Goal: Task Accomplishment & Management: Use online tool/utility

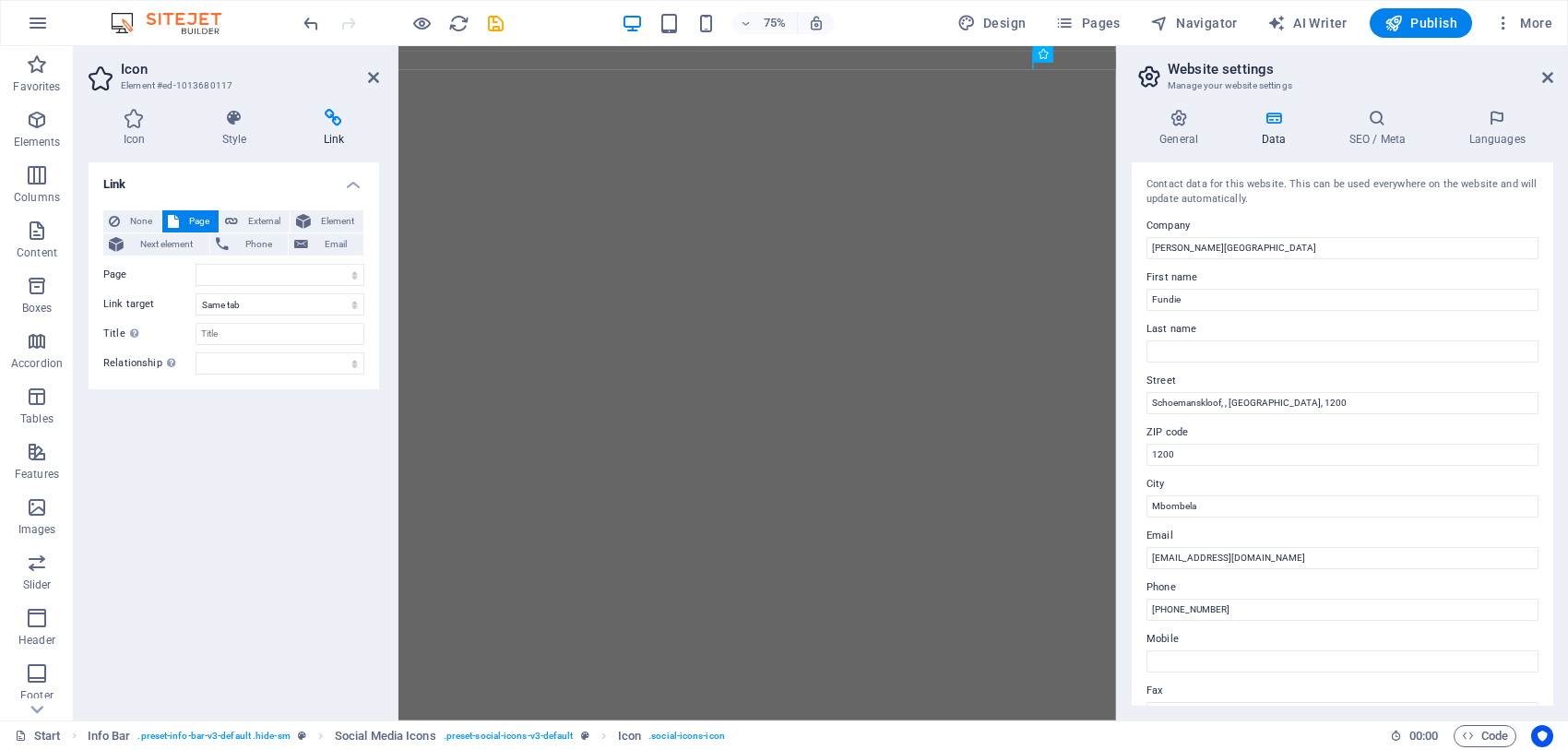
select select
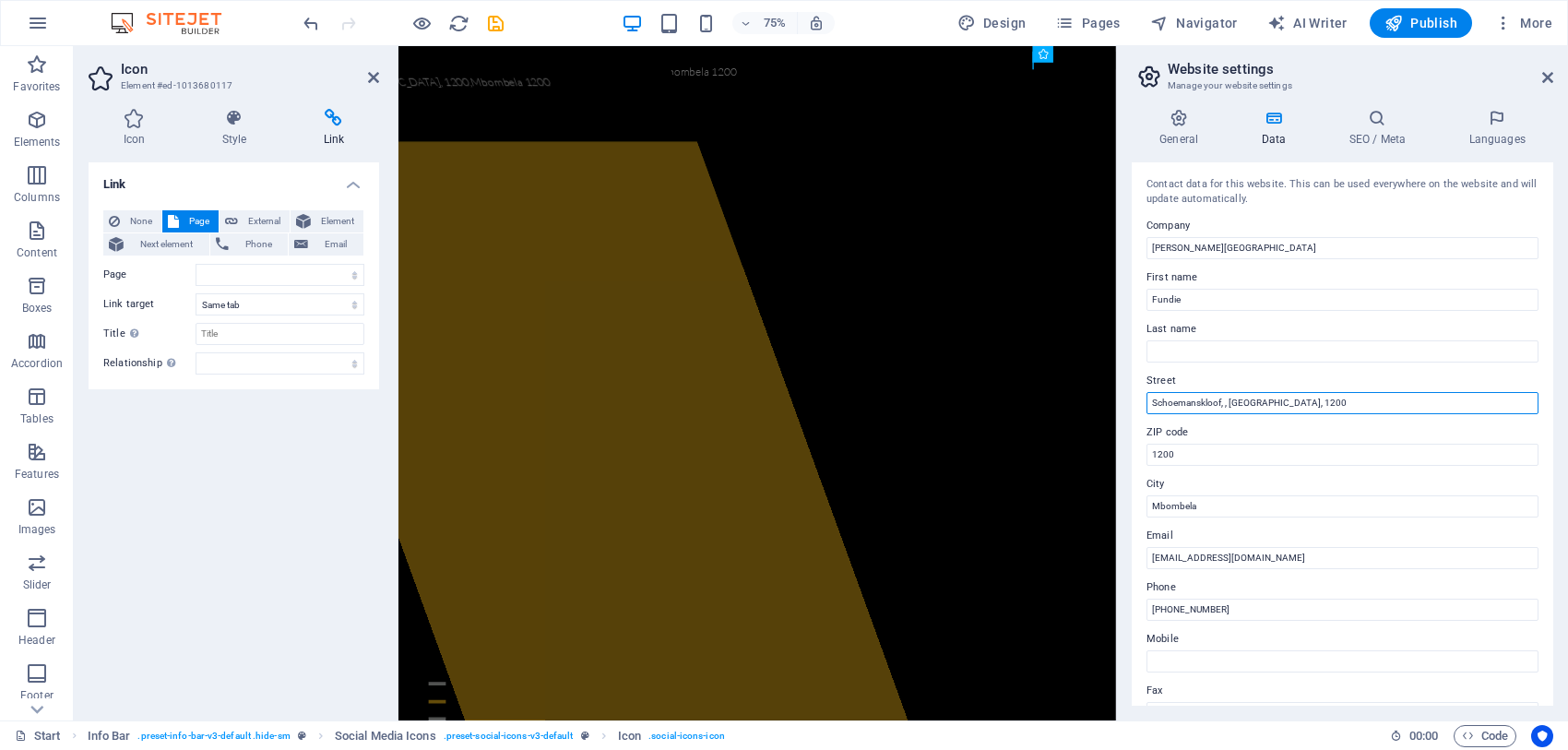
click at [1149, 401] on input "Schoemanskloof, , [GEOGRAPHIC_DATA], 1200" at bounding box center [1342, 402] width 392 height 22
paste input "Weltevreden Rd,"
type input "Weltevreden Rd,.[GEOGRAPHIC_DATA], , [GEOGRAPHIC_DATA], 1200"
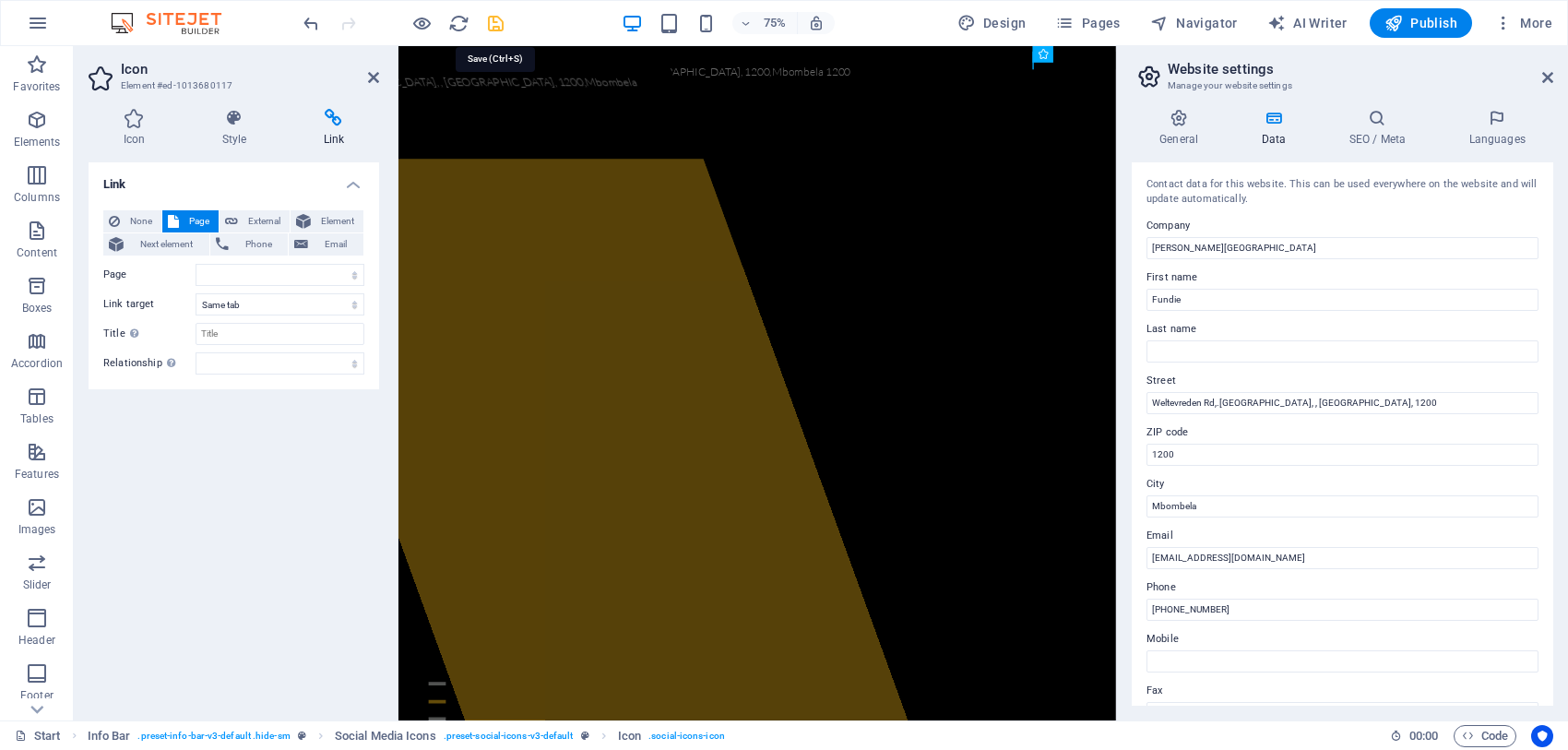
click at [490, 18] on icon "save" at bounding box center [495, 24] width 21 height 21
checkbox input "false"
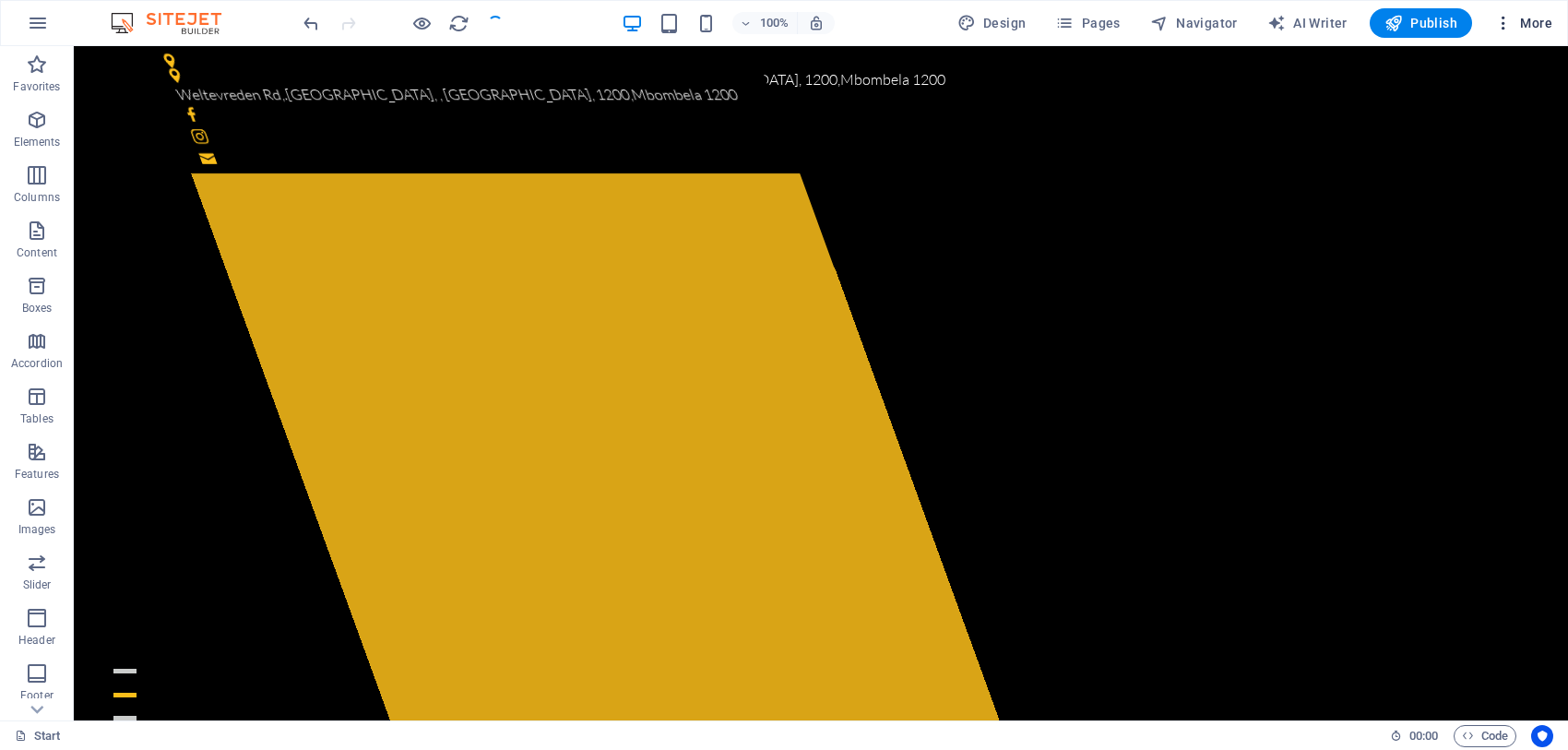
click at [1536, 21] on span "More" at bounding box center [1522, 23] width 58 height 18
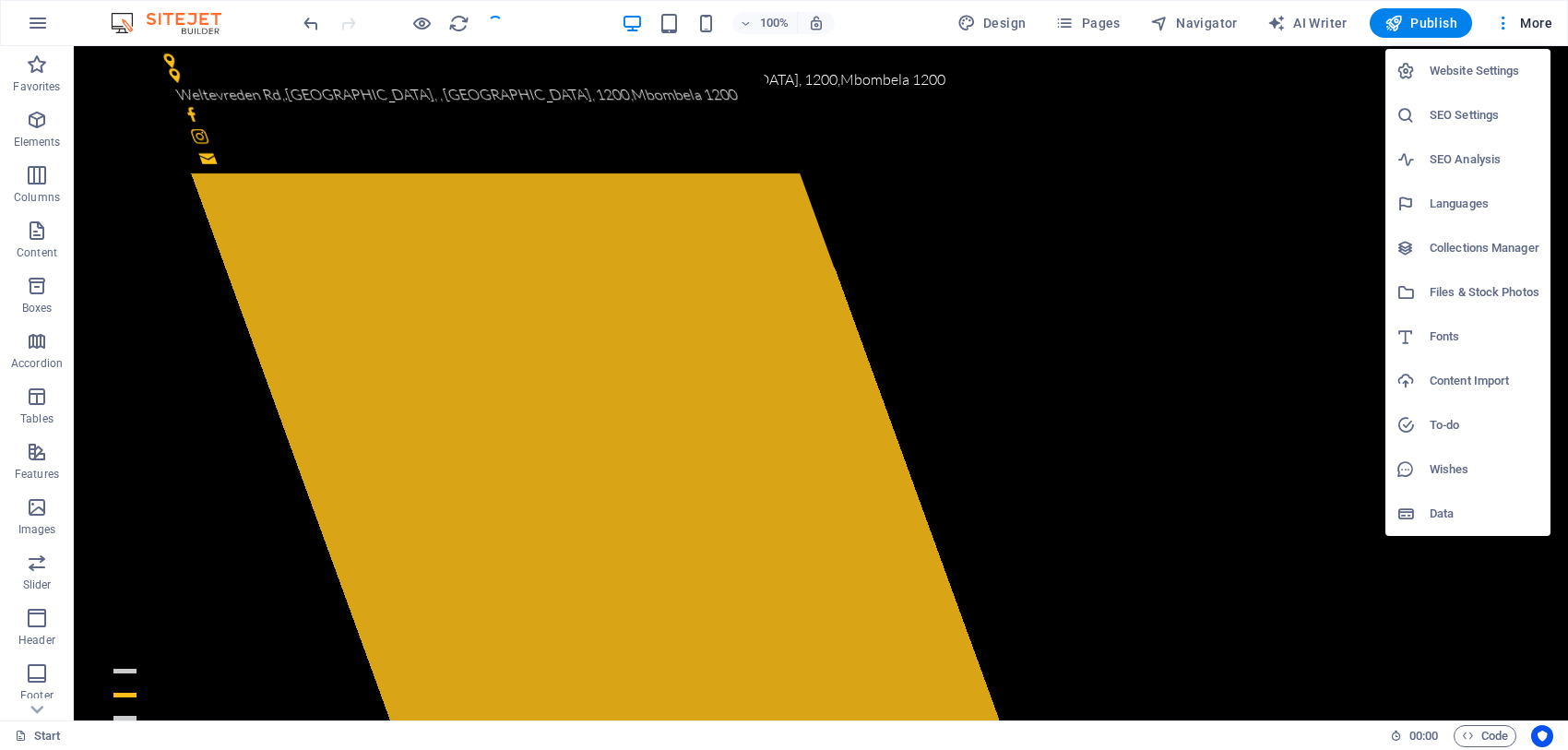
click at [1440, 510] on h6 "Data" at bounding box center [1483, 513] width 109 height 22
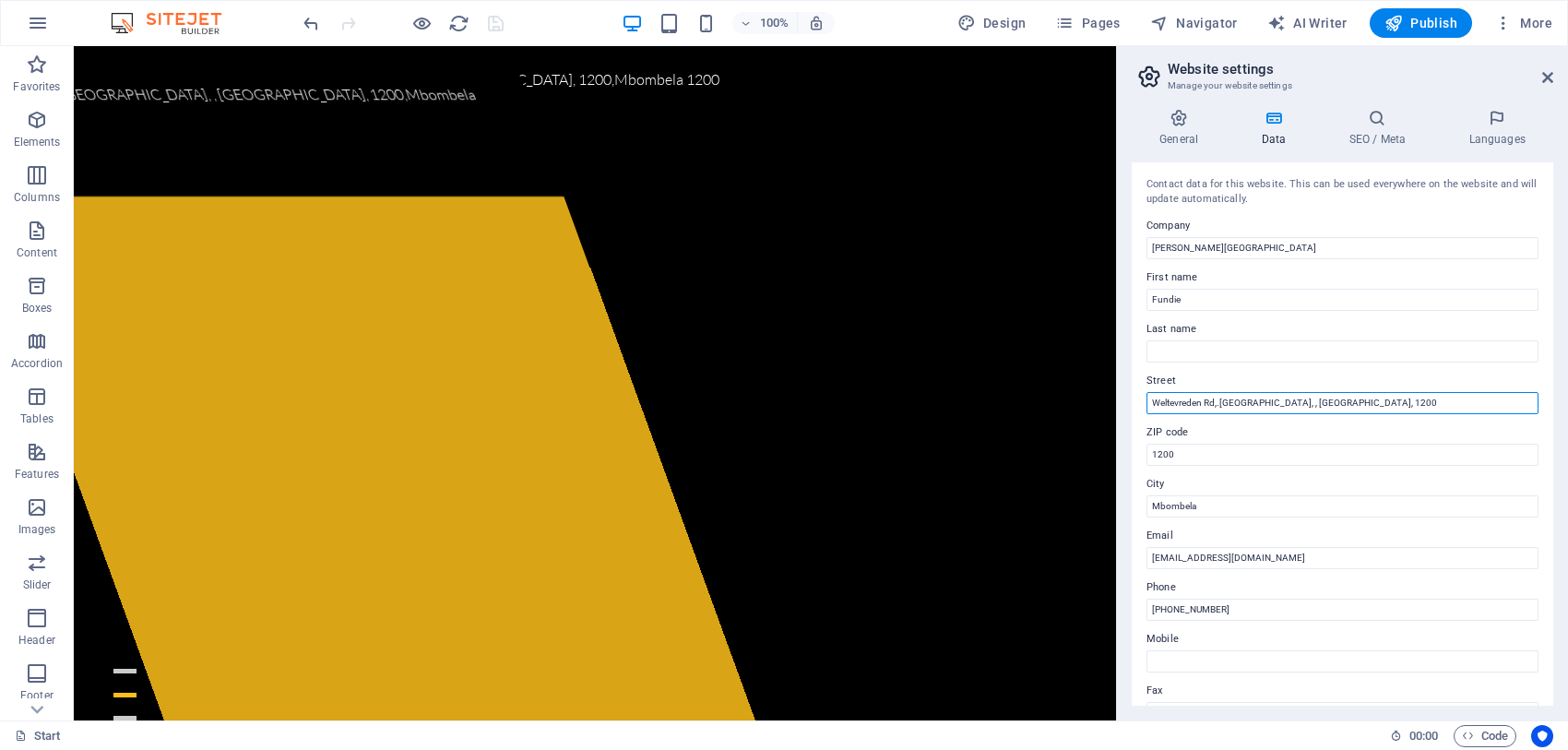
click at [1293, 403] on input "Weltevreden Rd,.[GEOGRAPHIC_DATA], , [GEOGRAPHIC_DATA], 1200" at bounding box center [1342, 402] width 392 height 22
type input "Weltevreden Rd,.[GEOGRAPHIC_DATA], [GEOGRAPHIC_DATA], 1200"
click at [489, 21] on icon "save" at bounding box center [495, 24] width 21 height 21
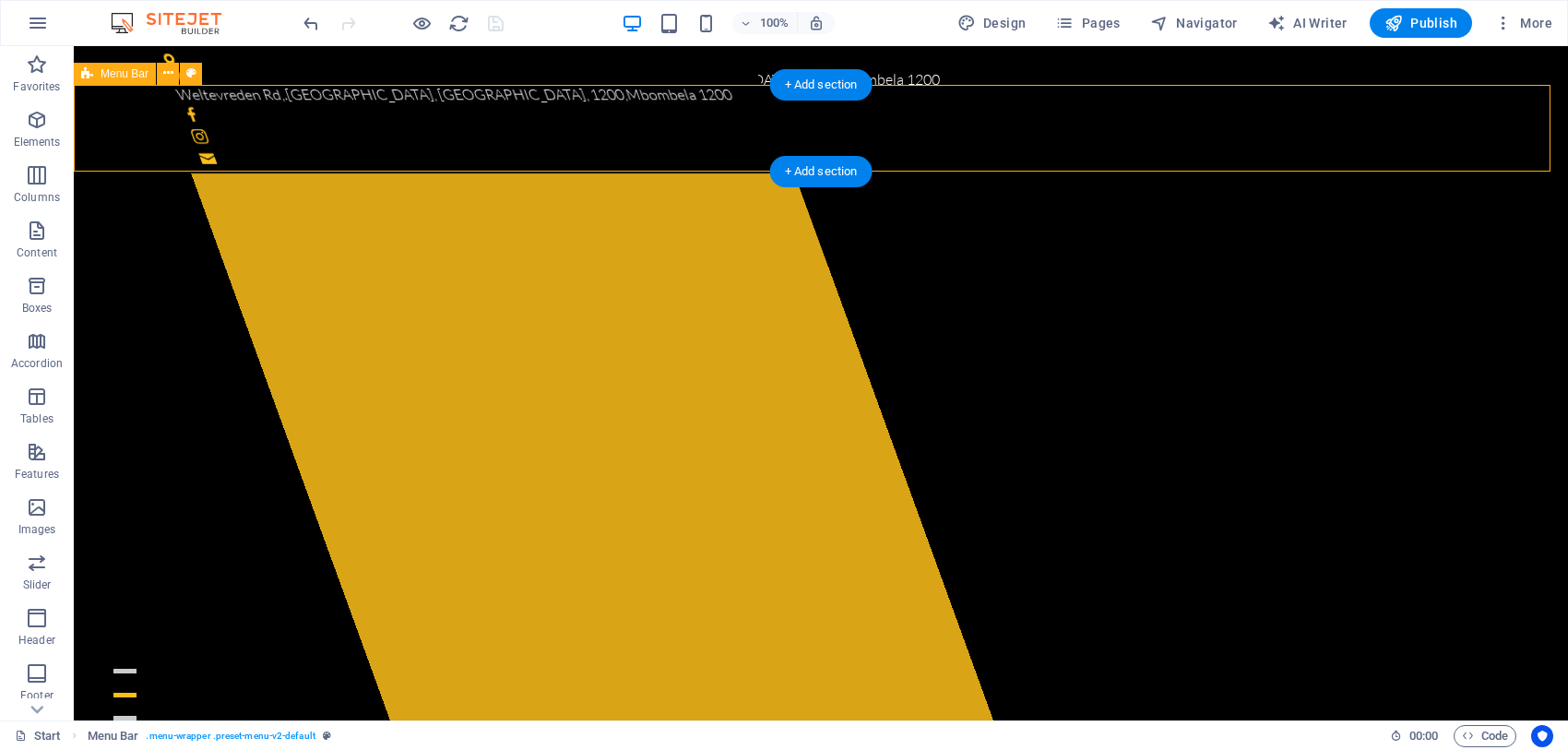
select select "header"
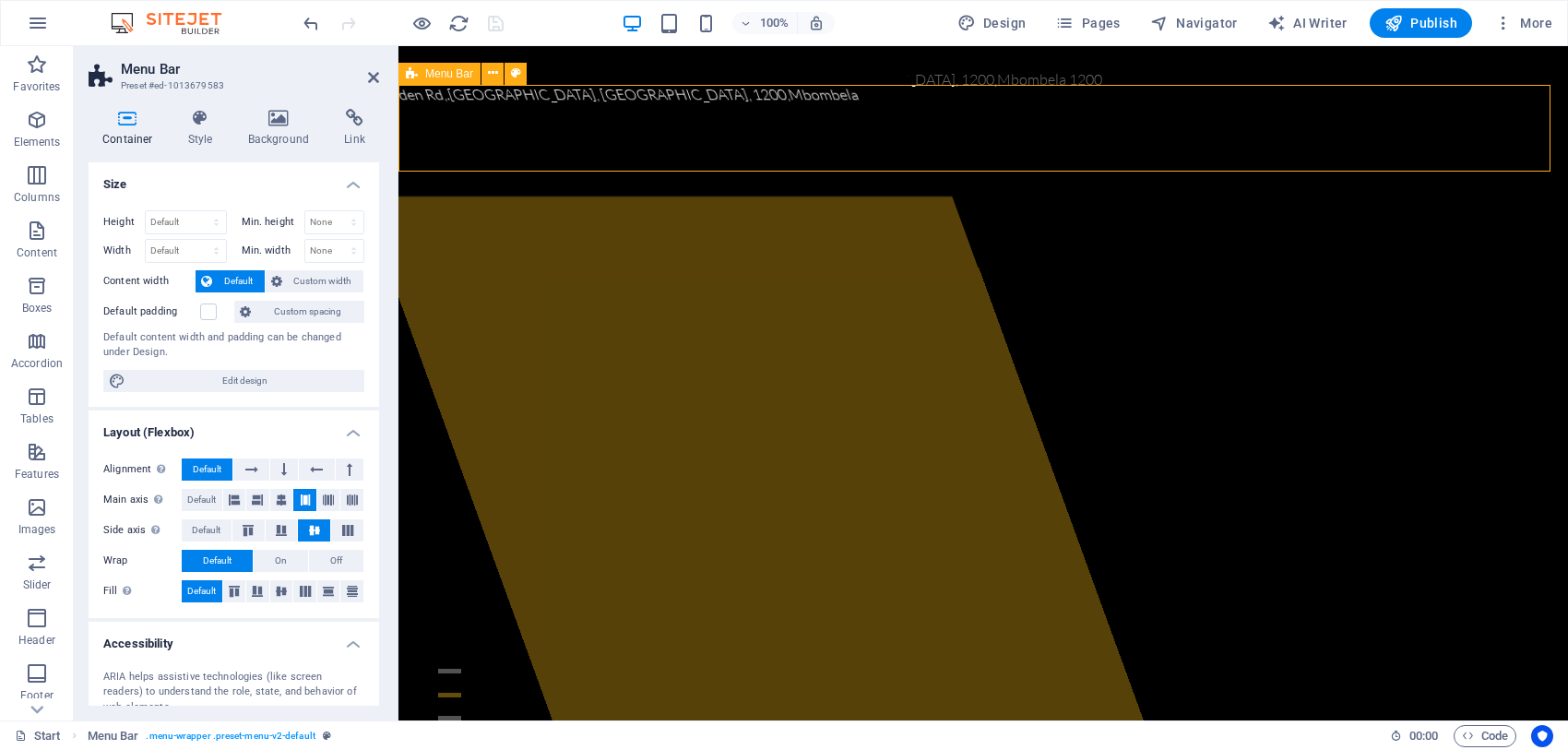
click at [307, 23] on icon "undo" at bounding box center [311, 24] width 21 height 21
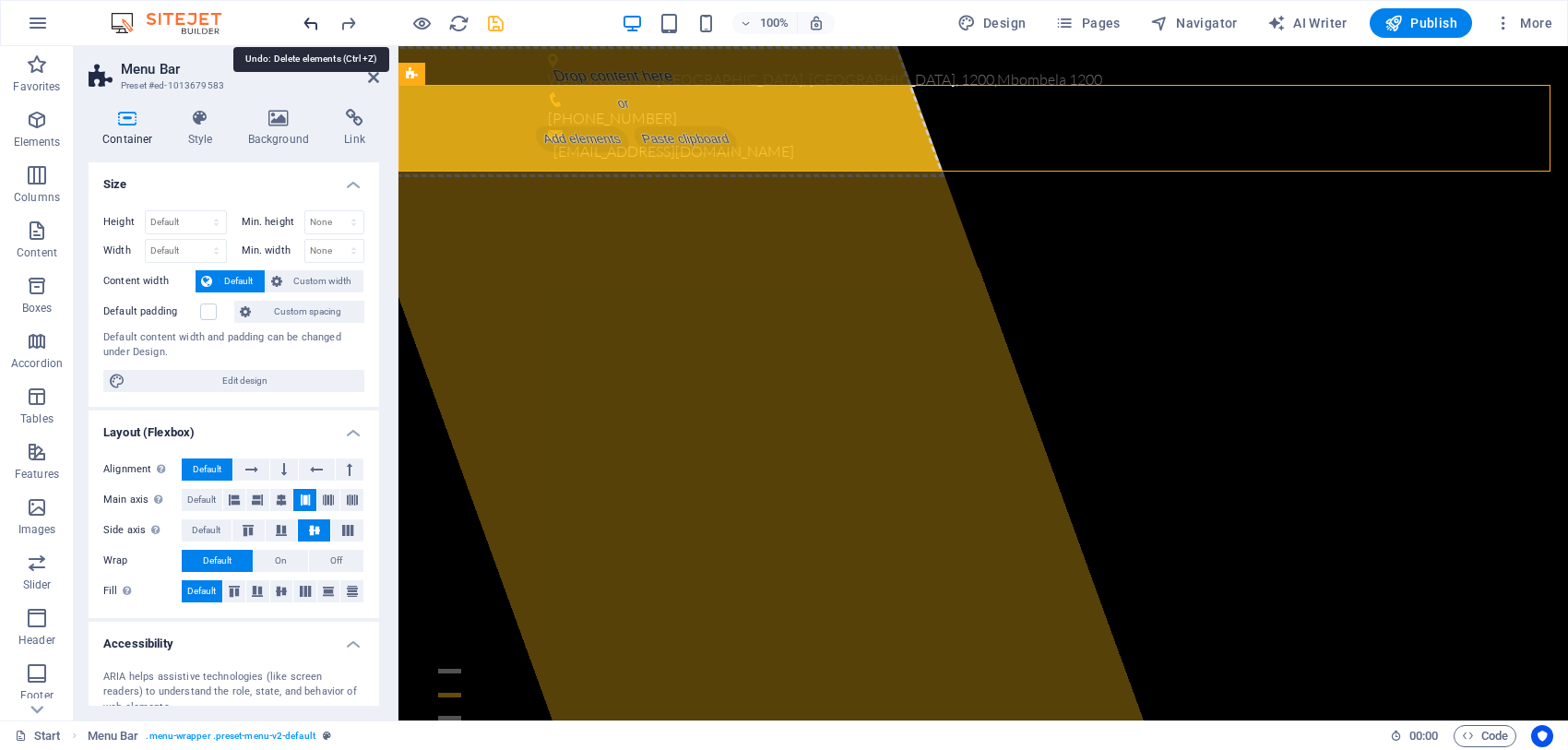
click at [307, 23] on icon "undo" at bounding box center [311, 24] width 21 height 21
click at [483, 23] on div at bounding box center [402, 23] width 206 height 29
click at [494, 23] on icon "save" at bounding box center [495, 24] width 21 height 21
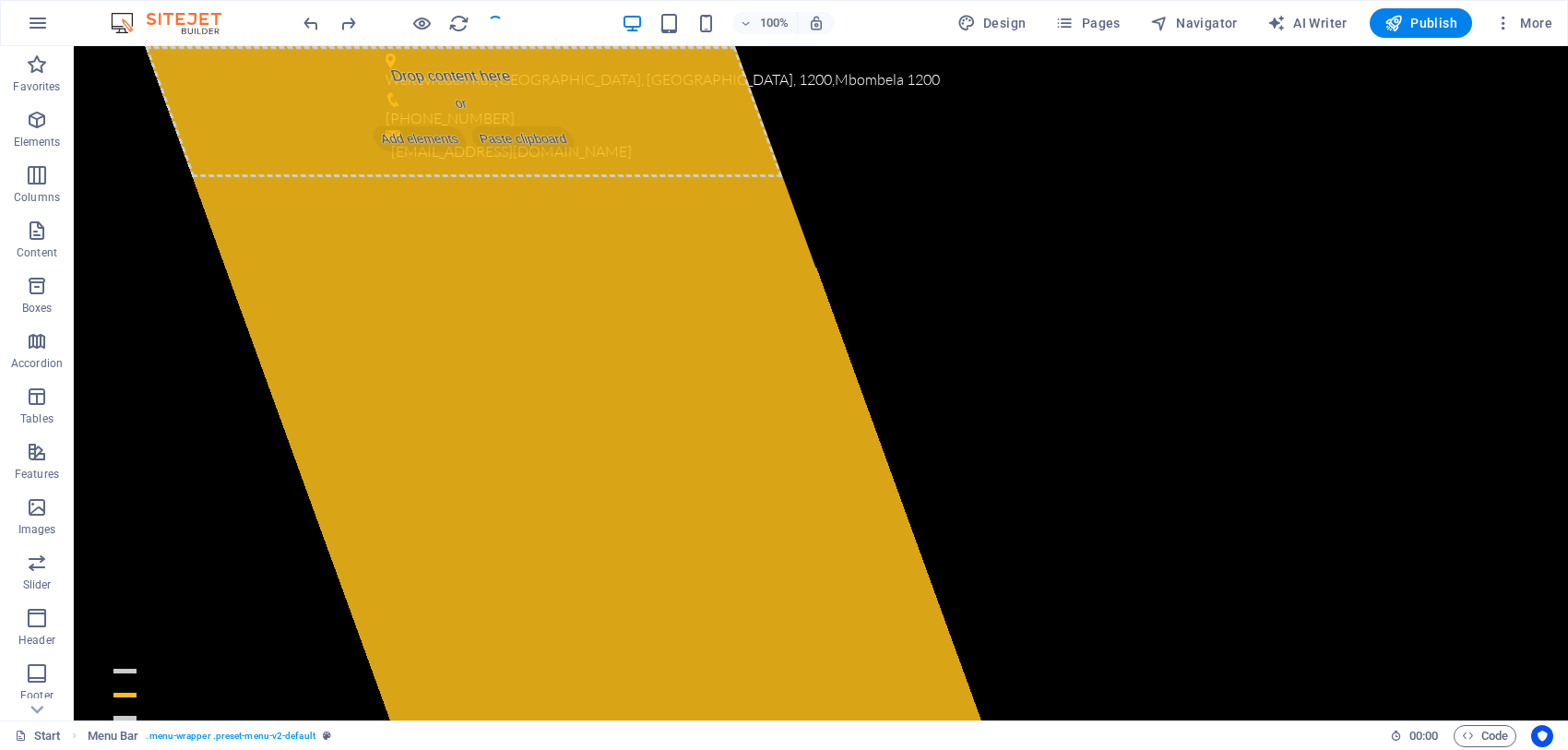
checkbox input "false"
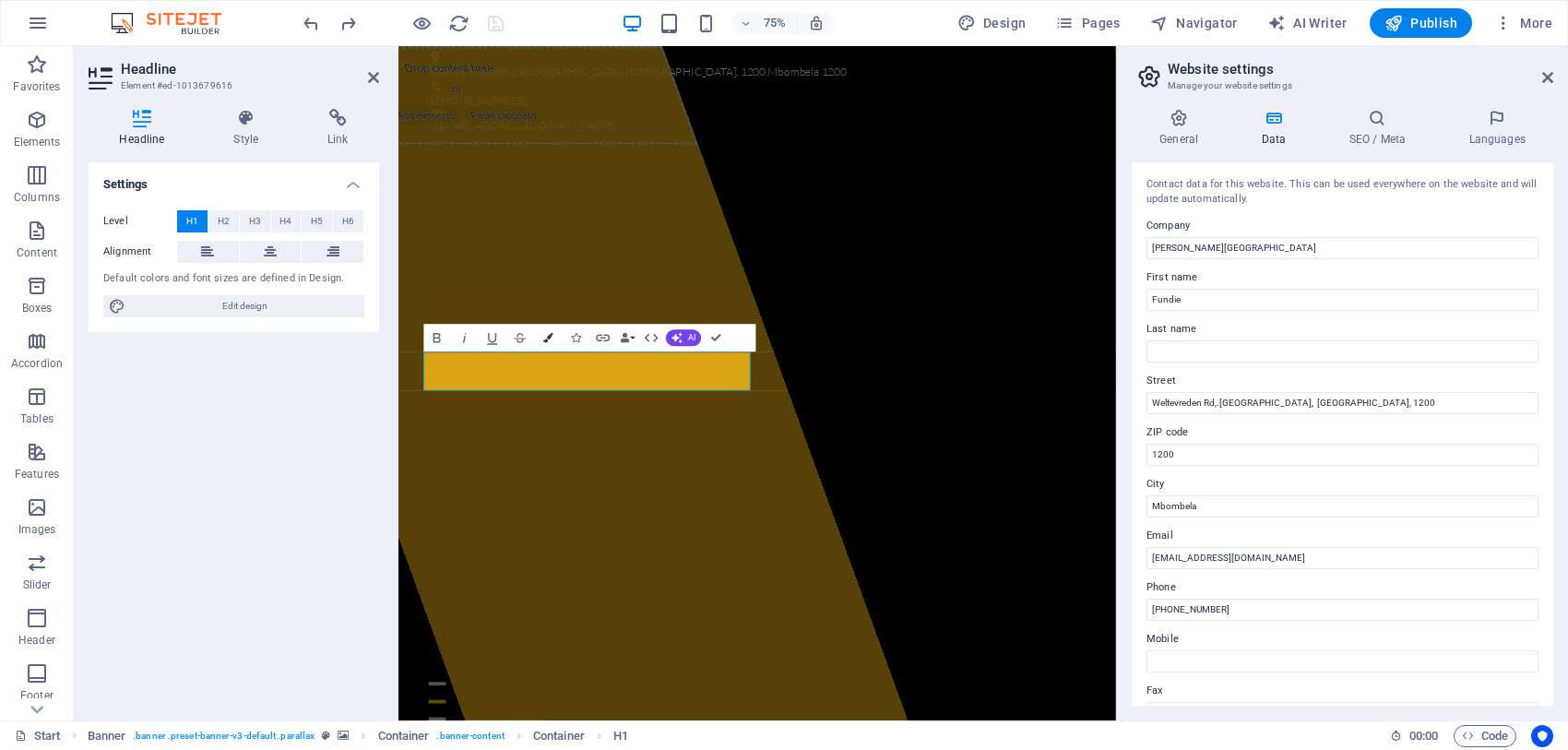
click at [548, 337] on icon "button" at bounding box center [548, 337] width 10 height 10
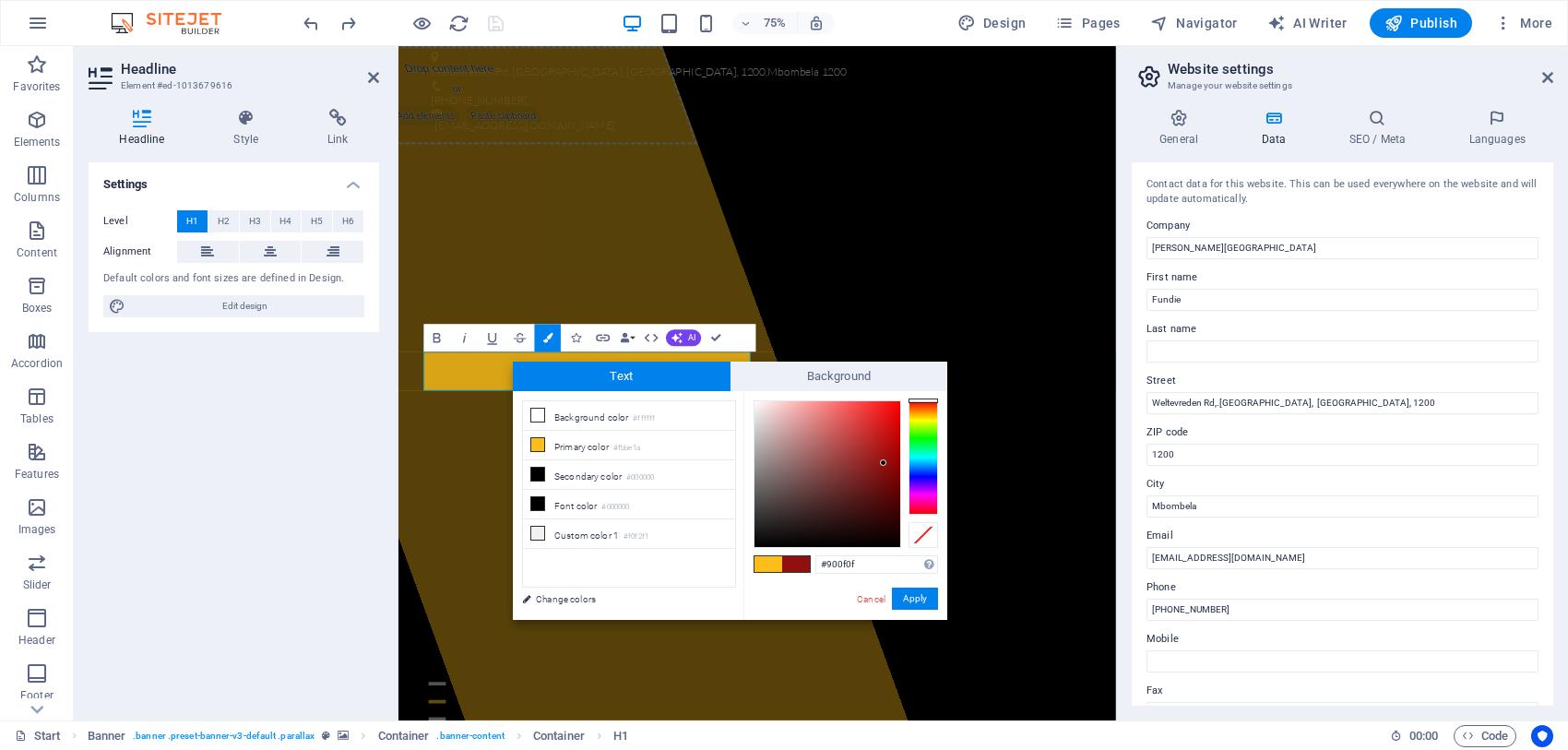
click at [884, 463] on div at bounding box center [827, 473] width 145 height 145
click at [878, 445] on div at bounding box center [827, 473] width 145 height 145
click at [929, 401] on div at bounding box center [923, 401] width 29 height 5
click at [890, 436] on div at bounding box center [827, 473] width 145 height 145
click at [874, 433] on div at bounding box center [827, 473] width 145 height 145
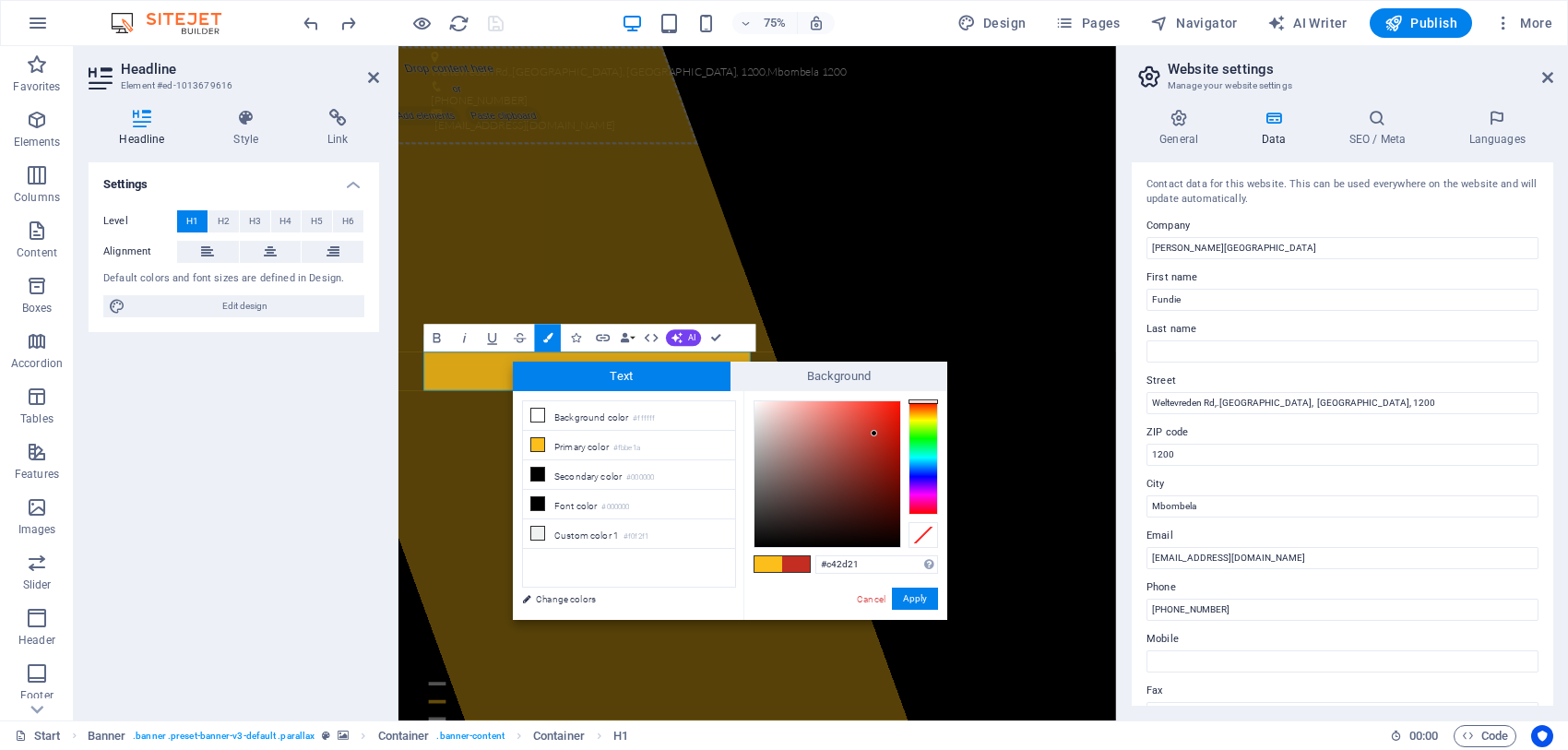
type input "#d91c0d"
click at [889, 421] on div at bounding box center [827, 473] width 145 height 145
click at [919, 598] on button "Apply" at bounding box center [914, 598] width 47 height 22
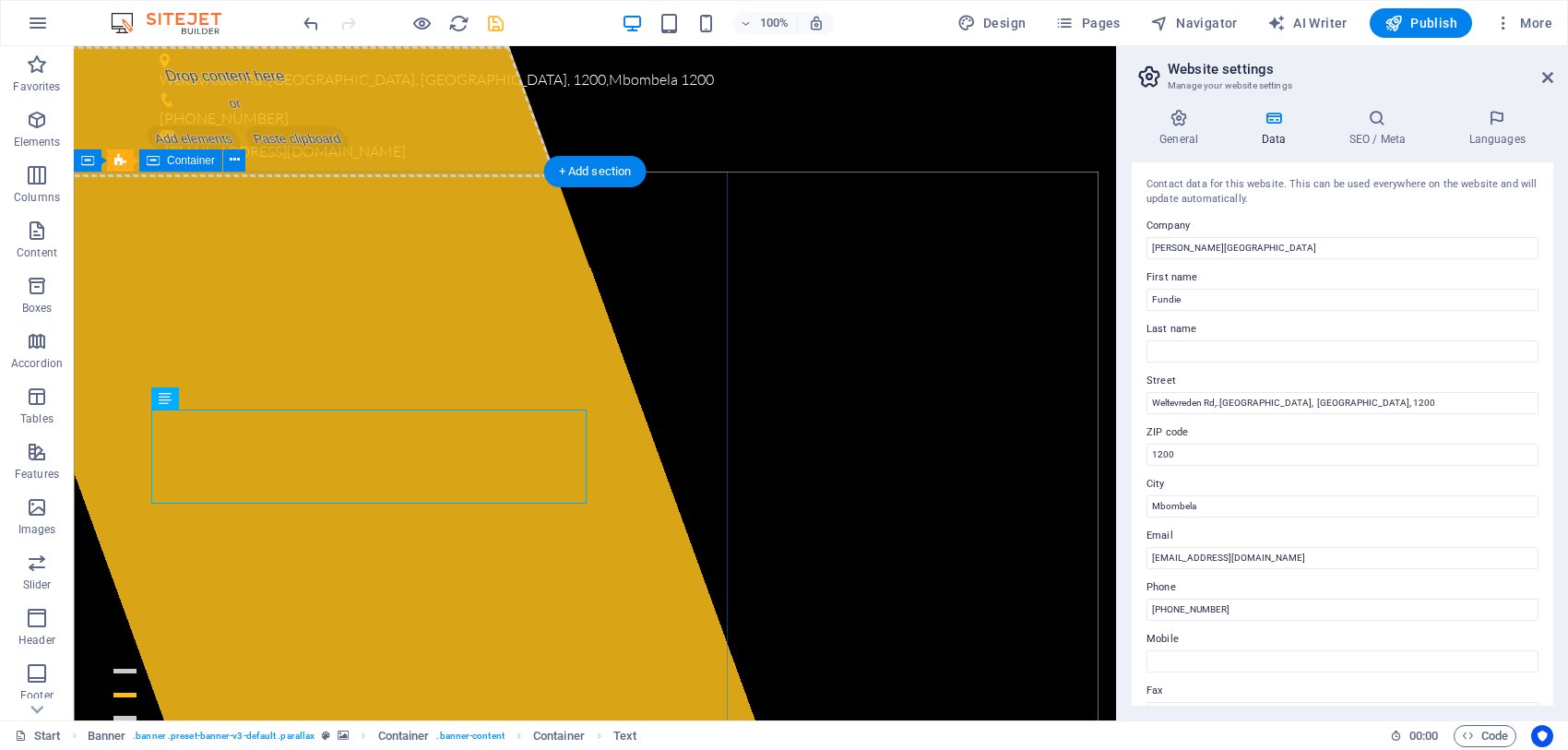
click at [190, 152] on span "Add elements" at bounding box center [193, 139] width 101 height 26
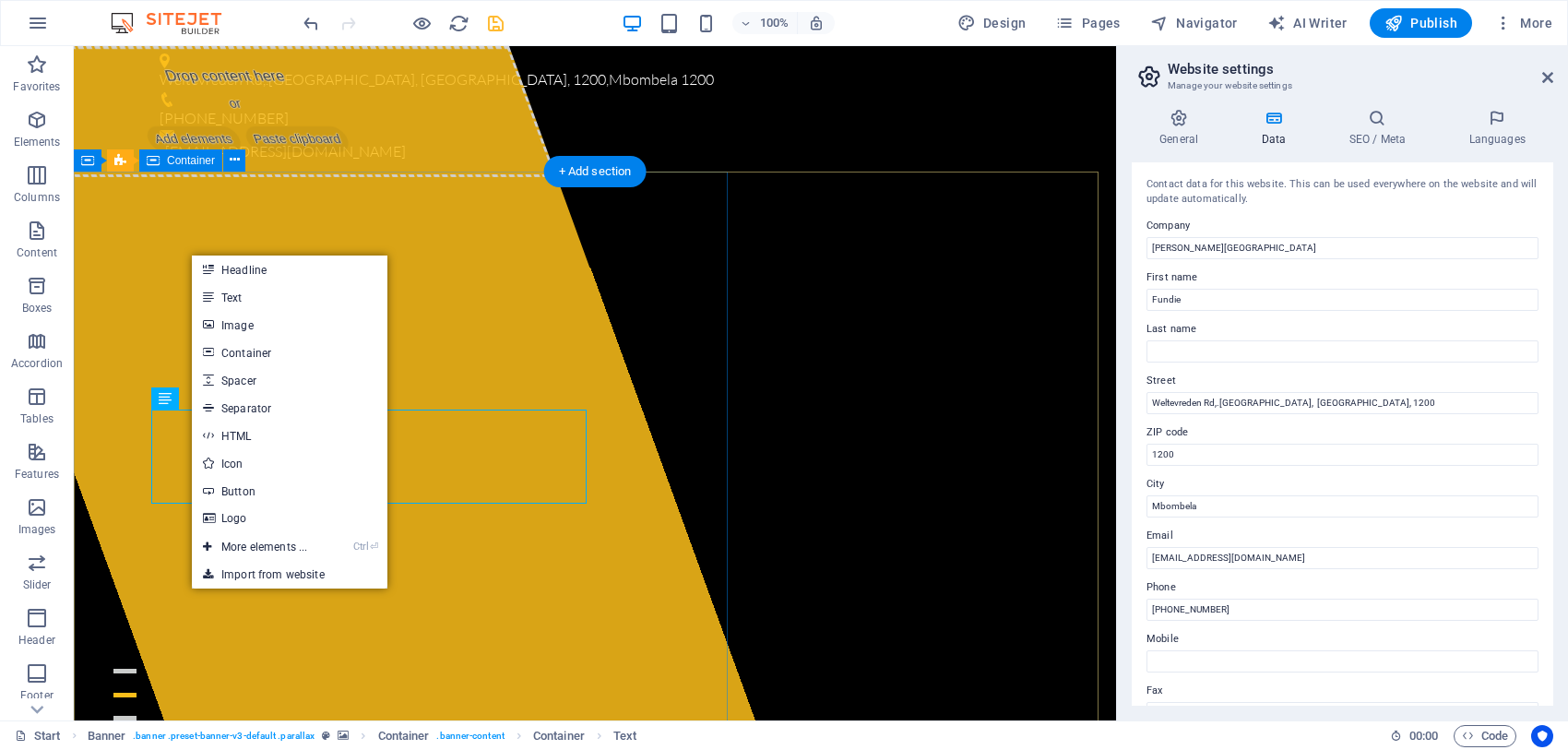
click at [252, 177] on div "Drop content here or Add elements Paste clipboard" at bounding box center [239, 112] width 639 height 131
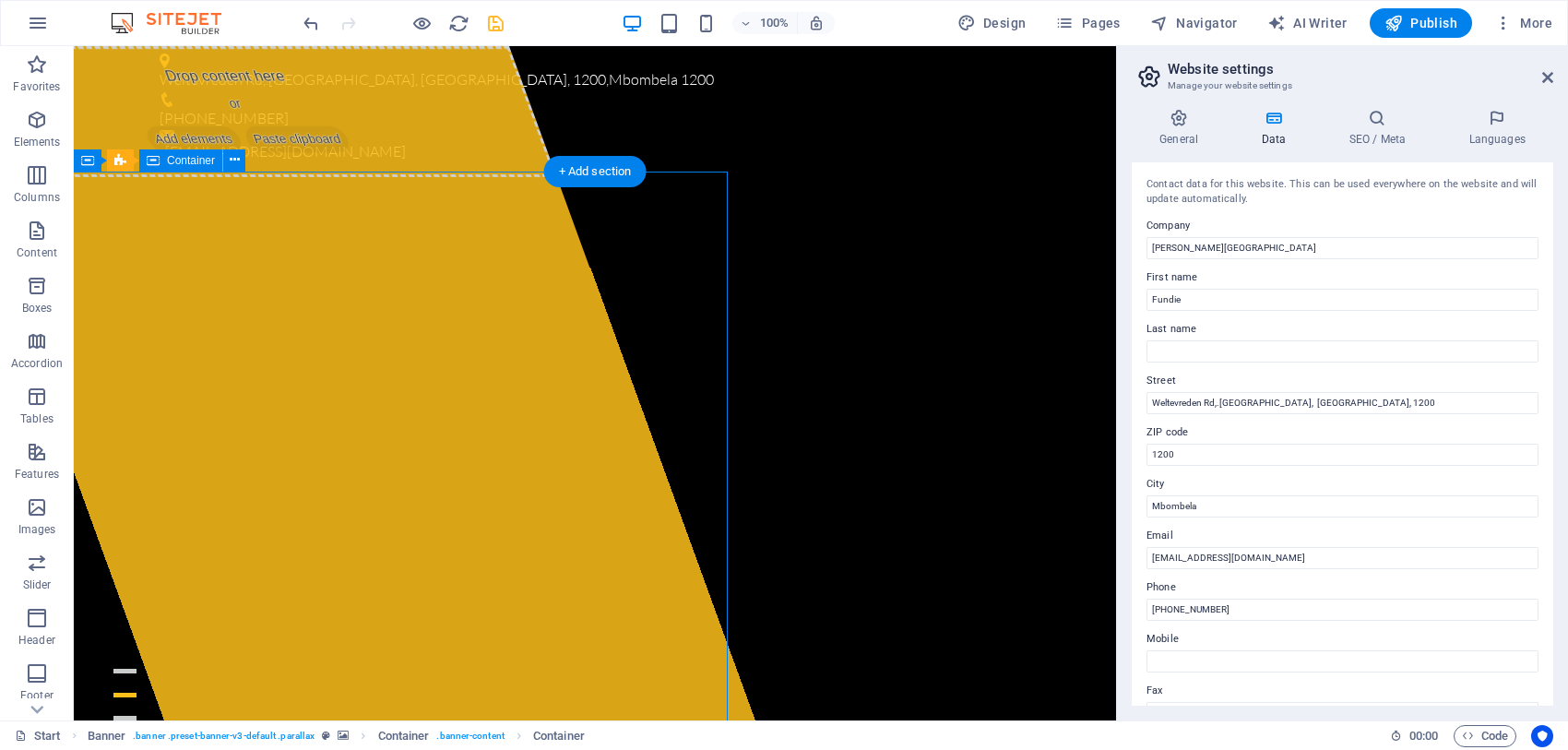
click at [239, 177] on div "Drop content here or Add elements Paste clipboard" at bounding box center [239, 112] width 639 height 131
click at [219, 152] on span "Add elements" at bounding box center [193, 139] width 101 height 26
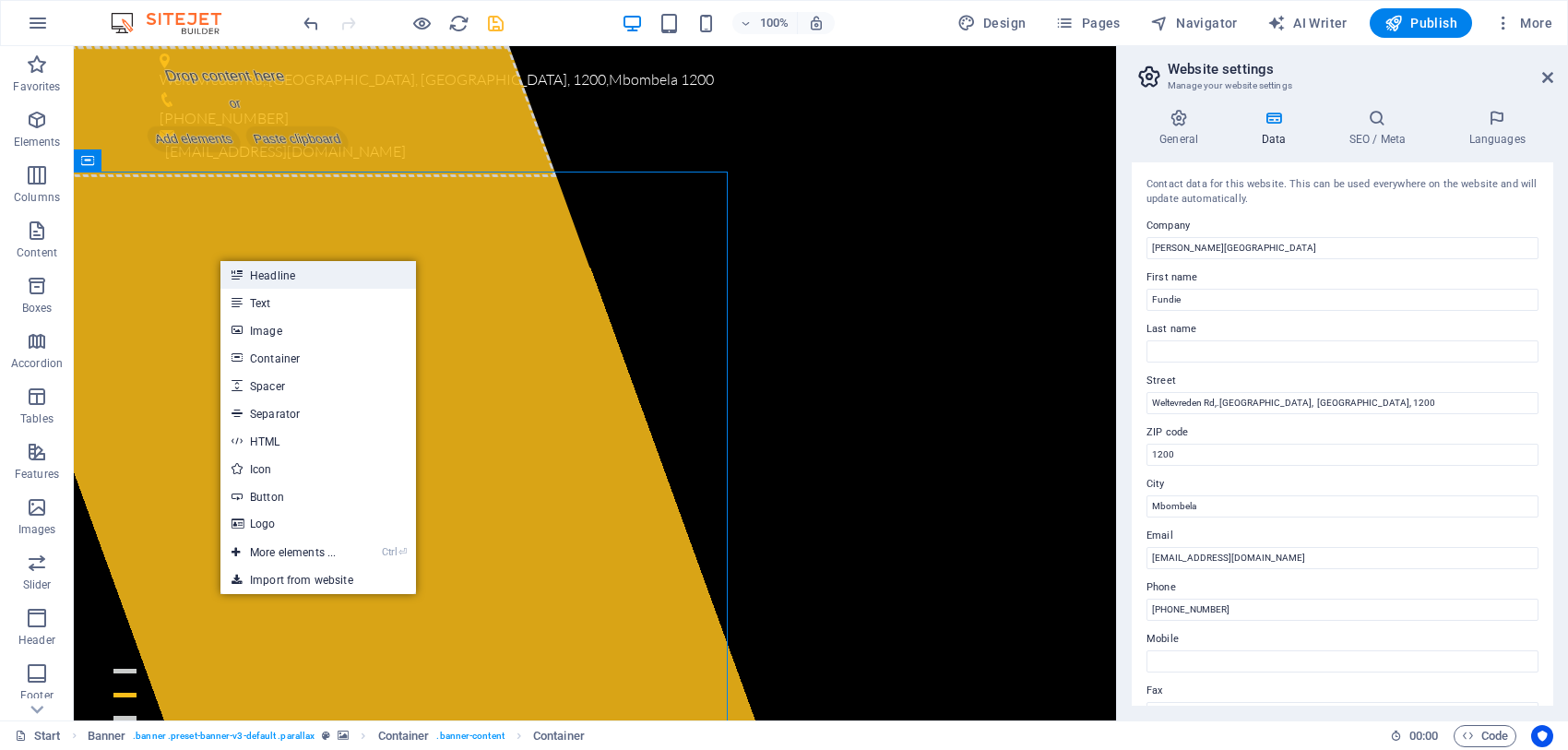
click at [265, 274] on link "Headline" at bounding box center [318, 275] width 196 height 28
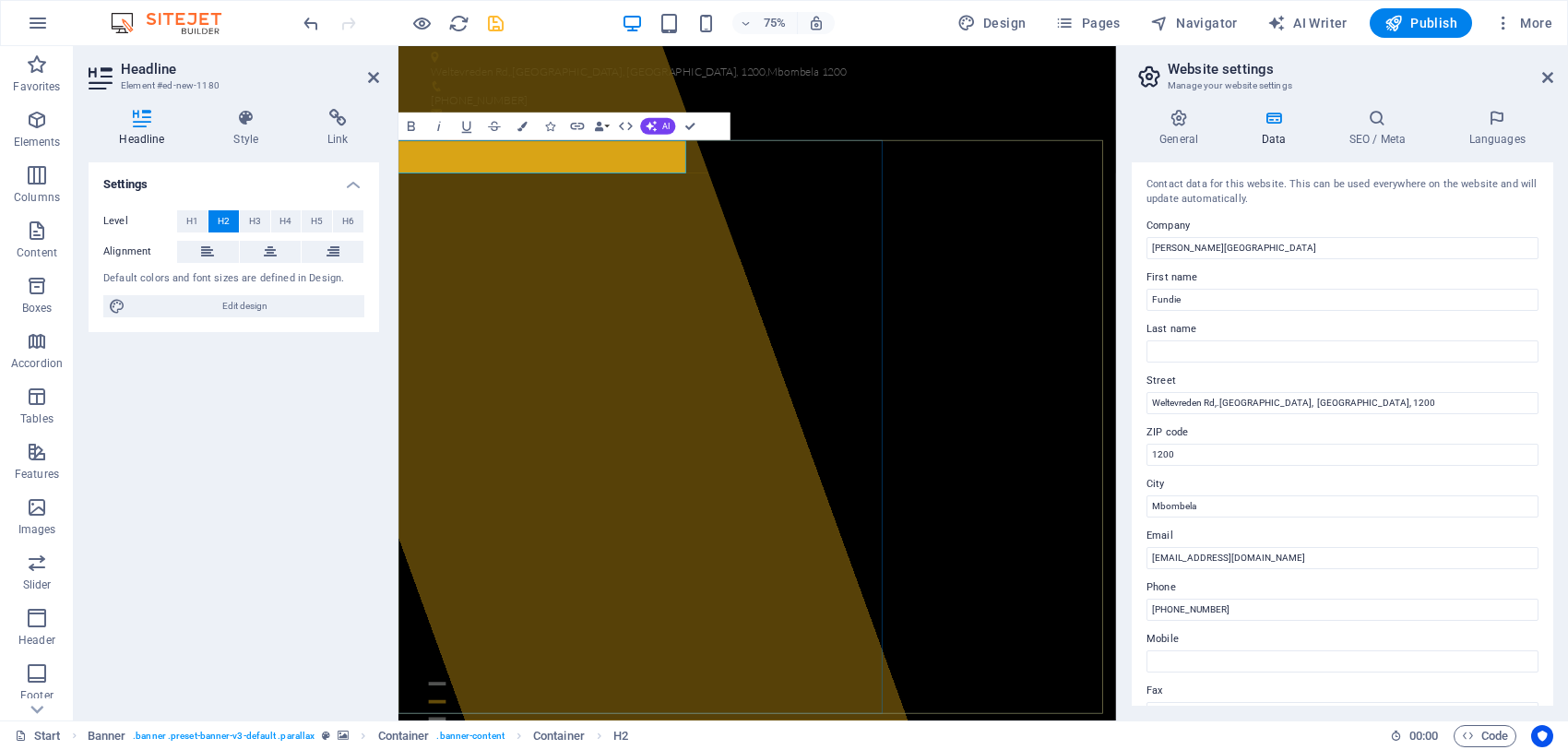
click at [505, 90] on h2 "W" at bounding box center [463, 68] width 606 height 45
click at [560, 377] on div "WWWEILCI" at bounding box center [619, 496] width 918 height 899
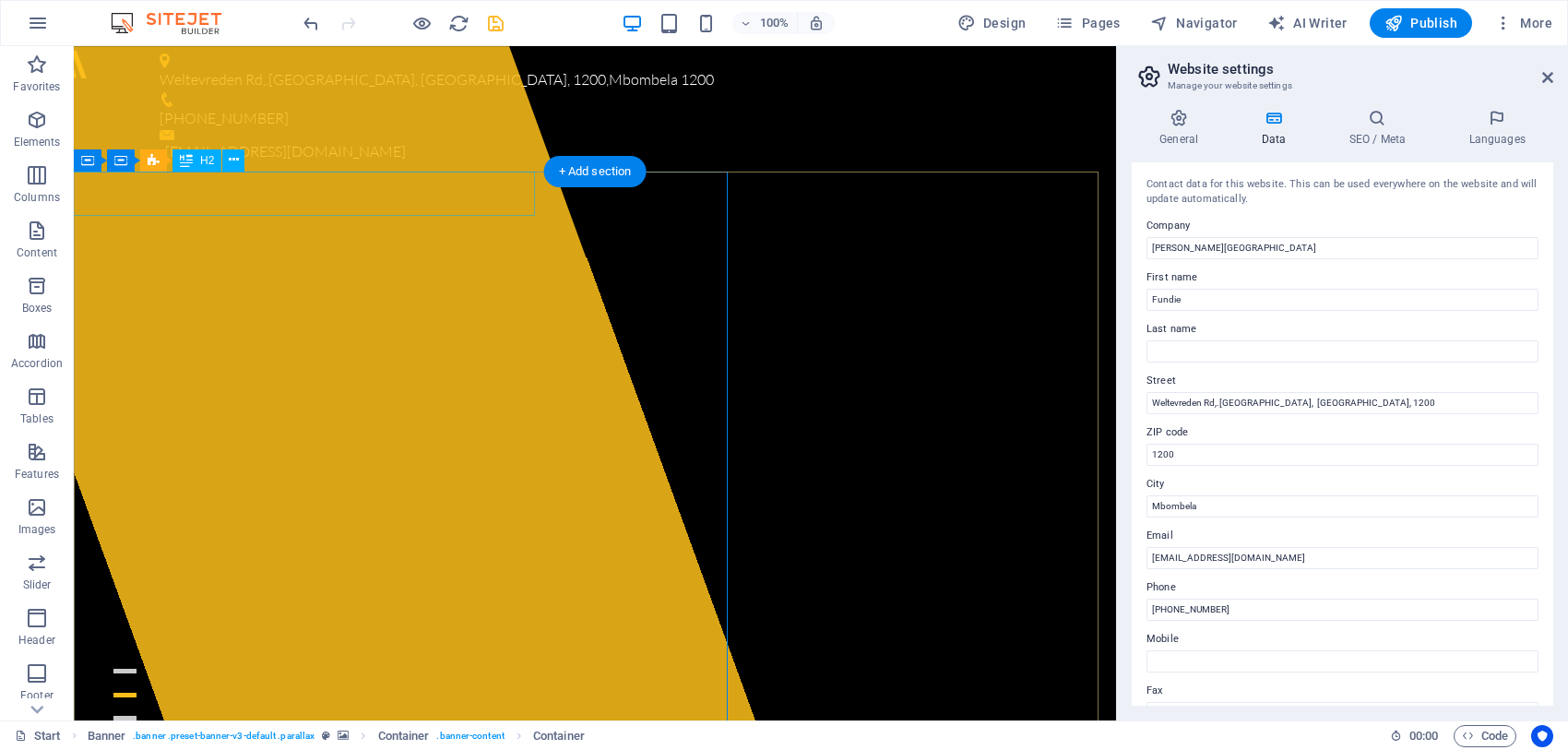
click at [232, 90] on div "WWWEILCI" at bounding box center [222, 68] width 606 height 45
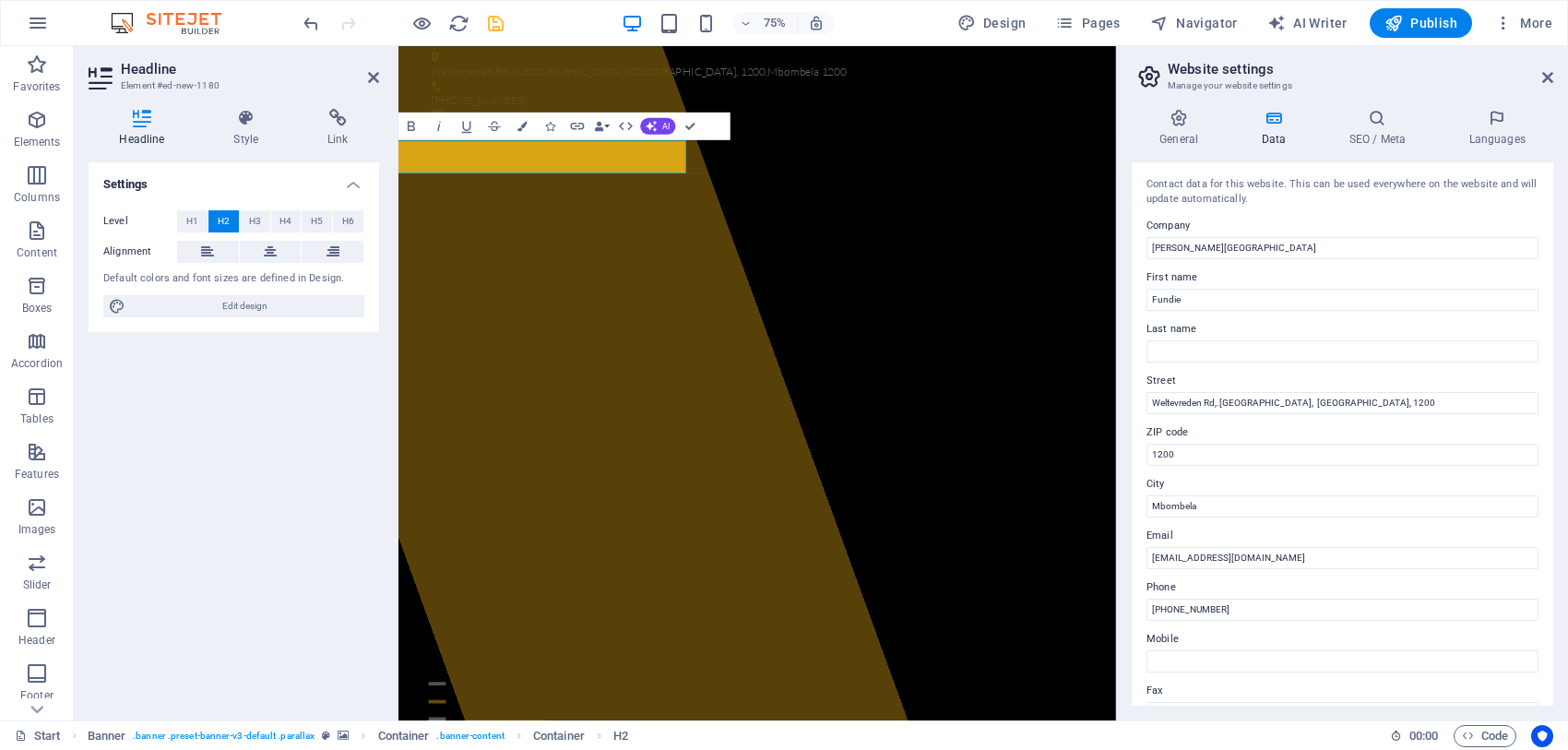
click at [232, 196] on div "Level H1 H2 H3 H4 H5 H6 Alignment Default colors and font sizes are defined in …" at bounding box center [234, 264] width 291 height 138
click at [500, 90] on h2 "WWWEILCI" at bounding box center [463, 68] width 606 height 45
click at [550, 90] on h2 "WWWEILCI" at bounding box center [463, 68] width 606 height 45
drag, startPoint x: 550, startPoint y: 200, endPoint x: 250, endPoint y: 86, distance: 320.9
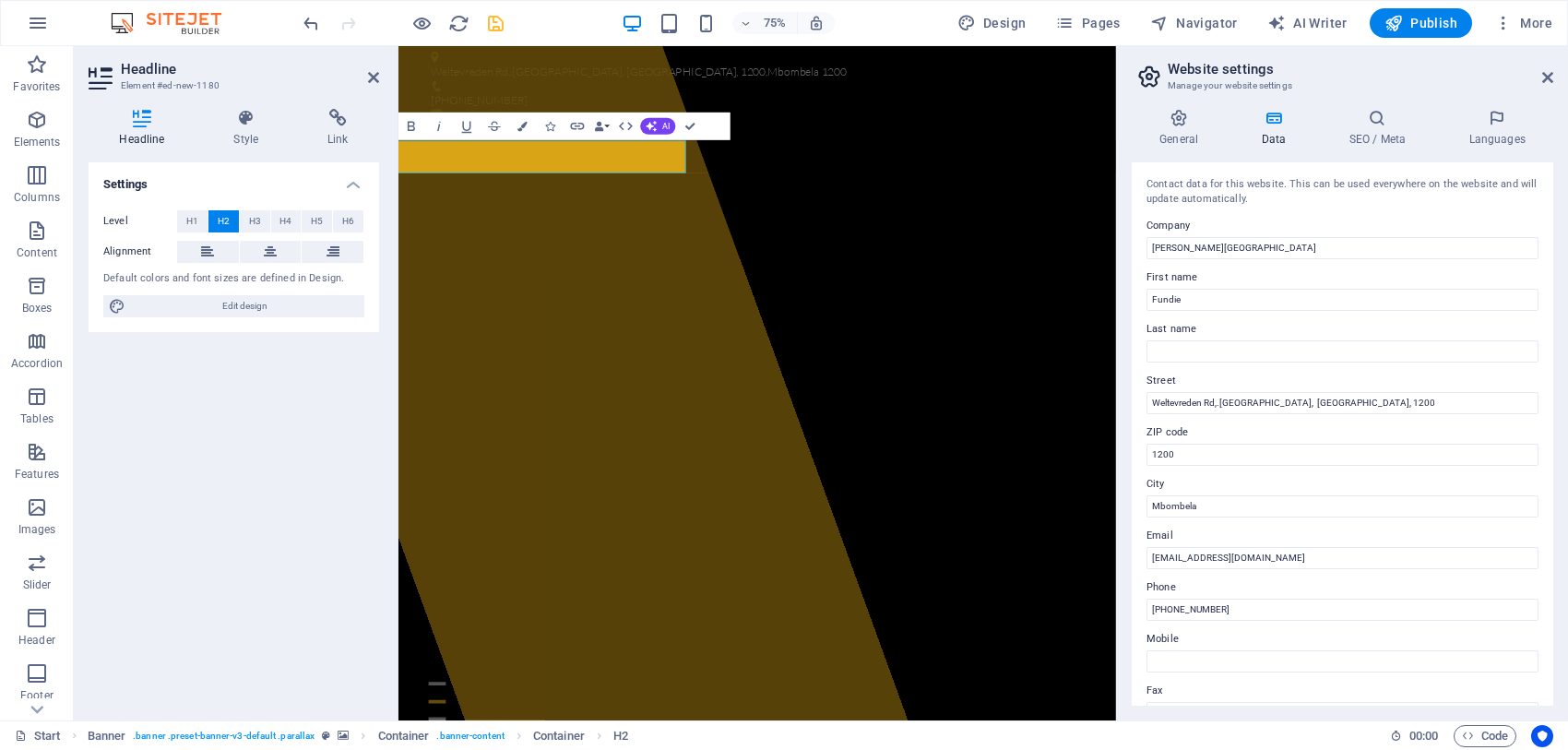
click at [661, 90] on h2 "WWWEILCI" at bounding box center [463, 68] width 606 height 45
click at [315, 28] on icon "undo" at bounding box center [311, 24] width 21 height 21
click at [523, 336] on div "New headline" at bounding box center [619, 496] width 918 height 899
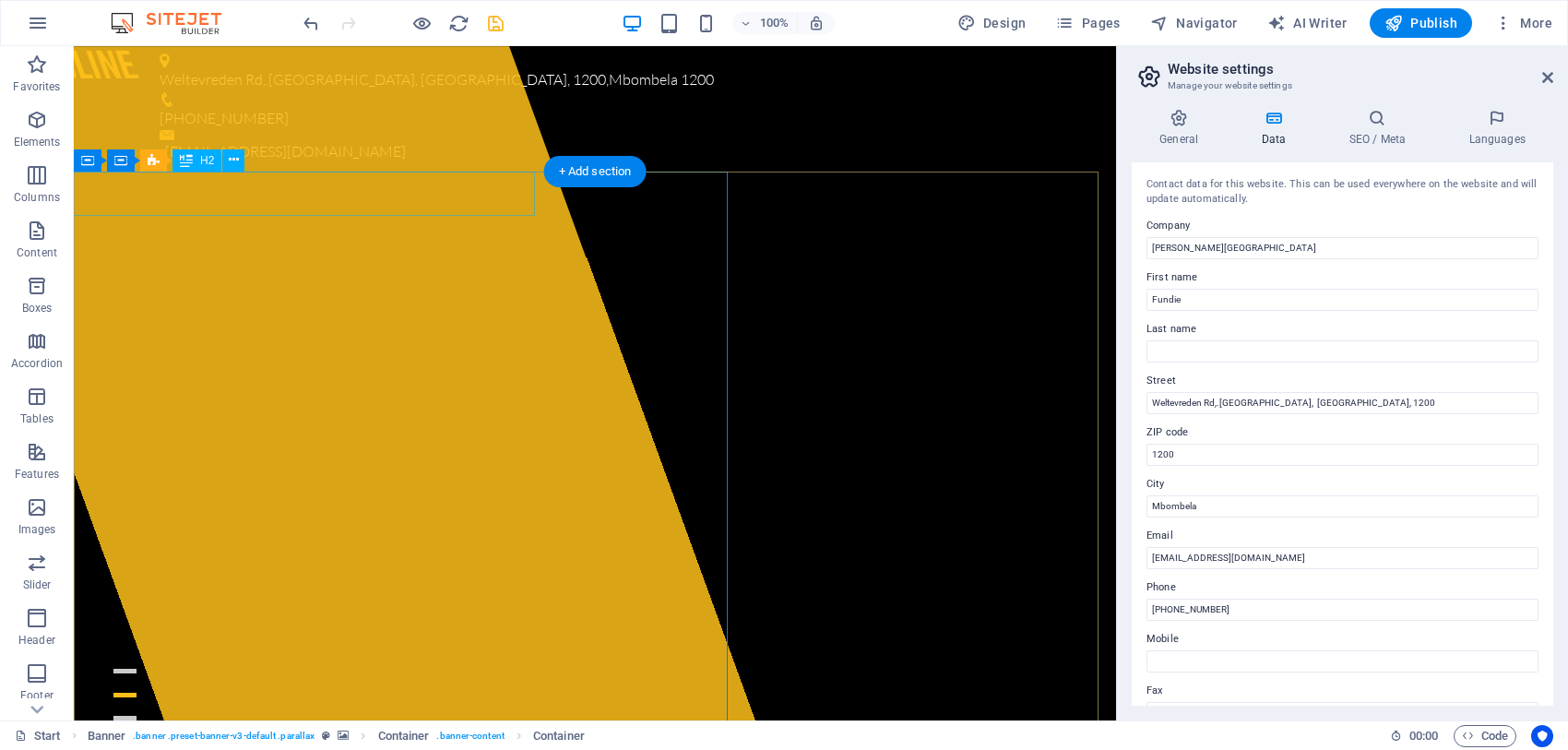
click at [130, 90] on div "New headline" at bounding box center [222, 68] width 606 height 45
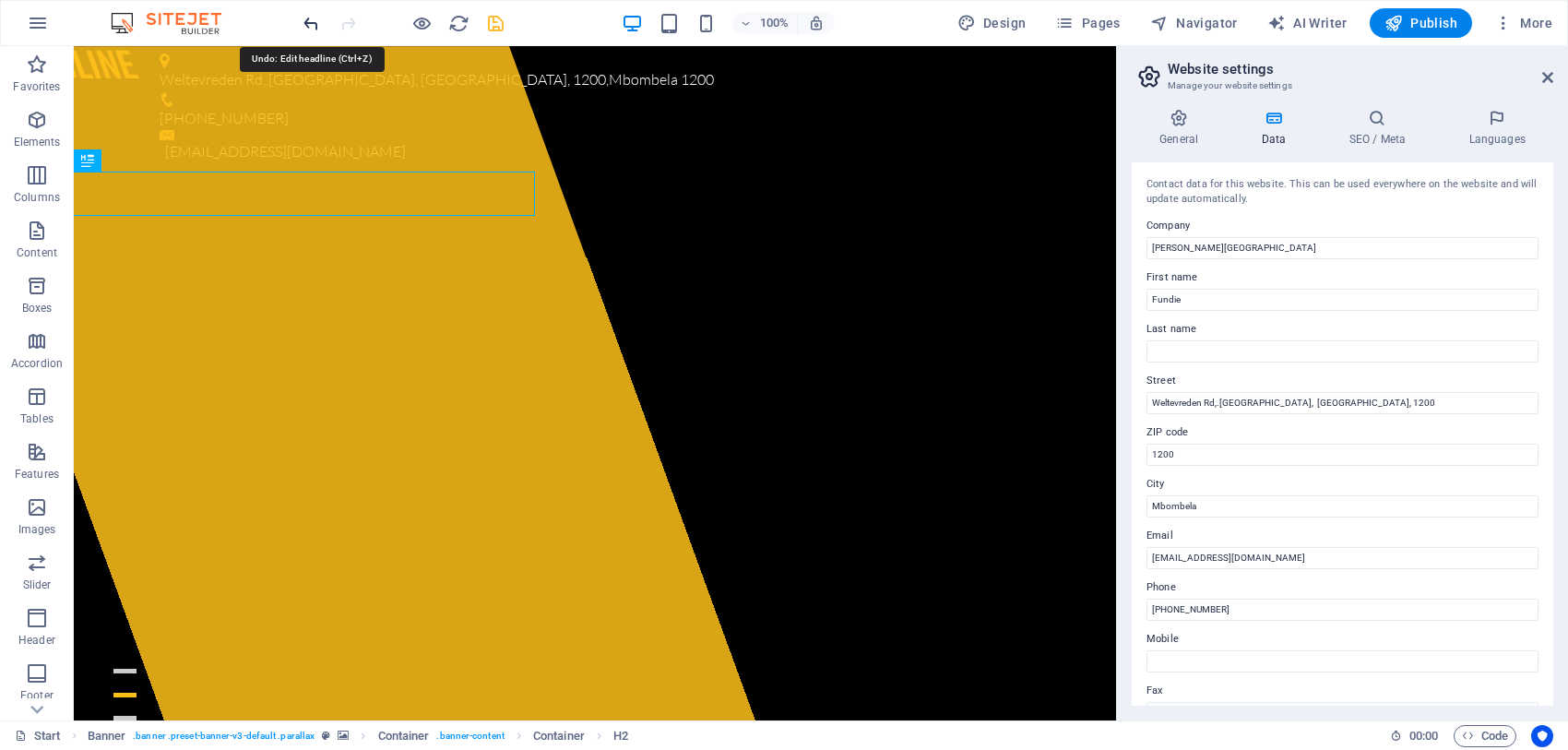
click at [310, 29] on icon "undo" at bounding box center [311, 24] width 21 height 21
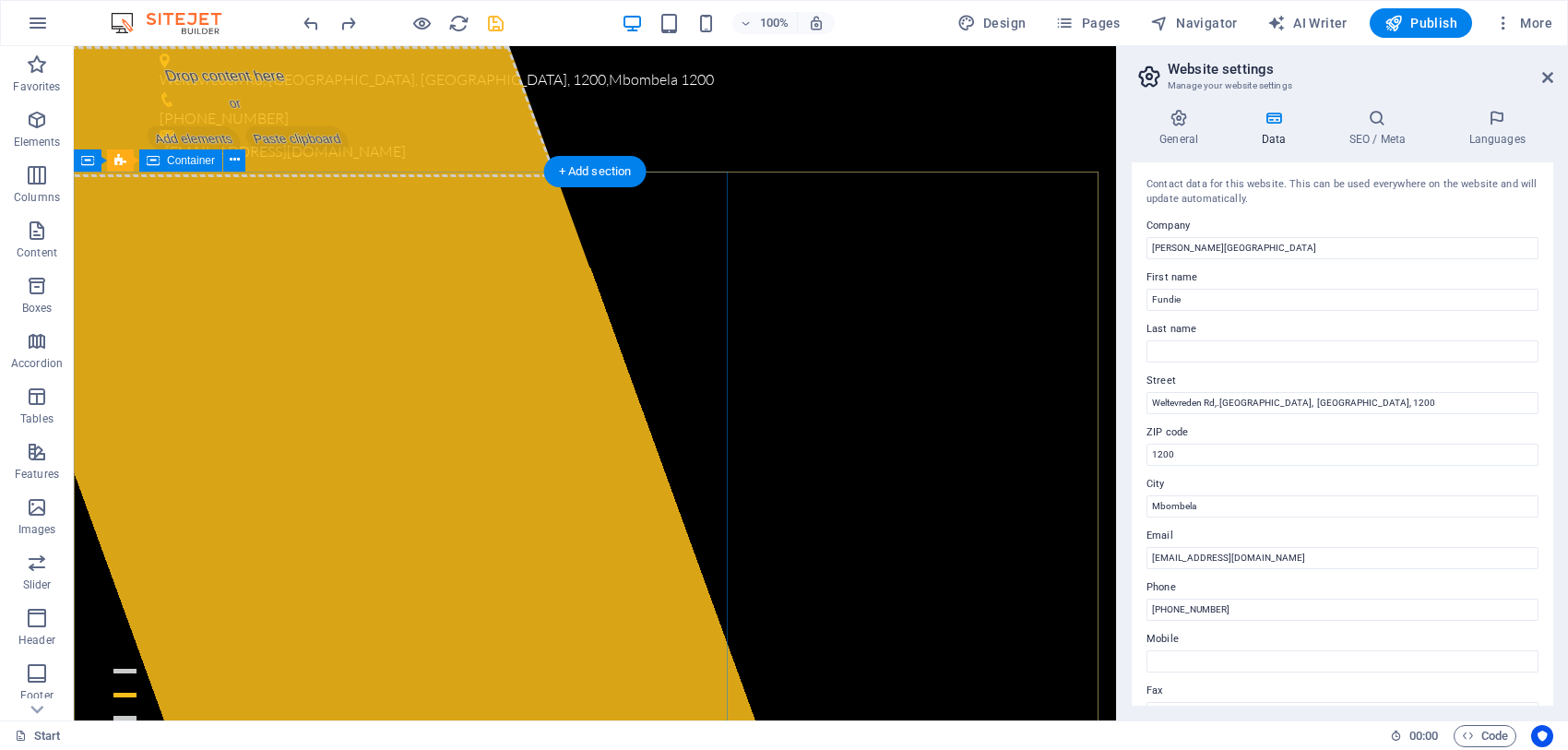
click at [505, 655] on div "Drop content here or Add elements Paste clipboard" at bounding box center [336, 383] width 835 height 674
select select "%"
select select "px"
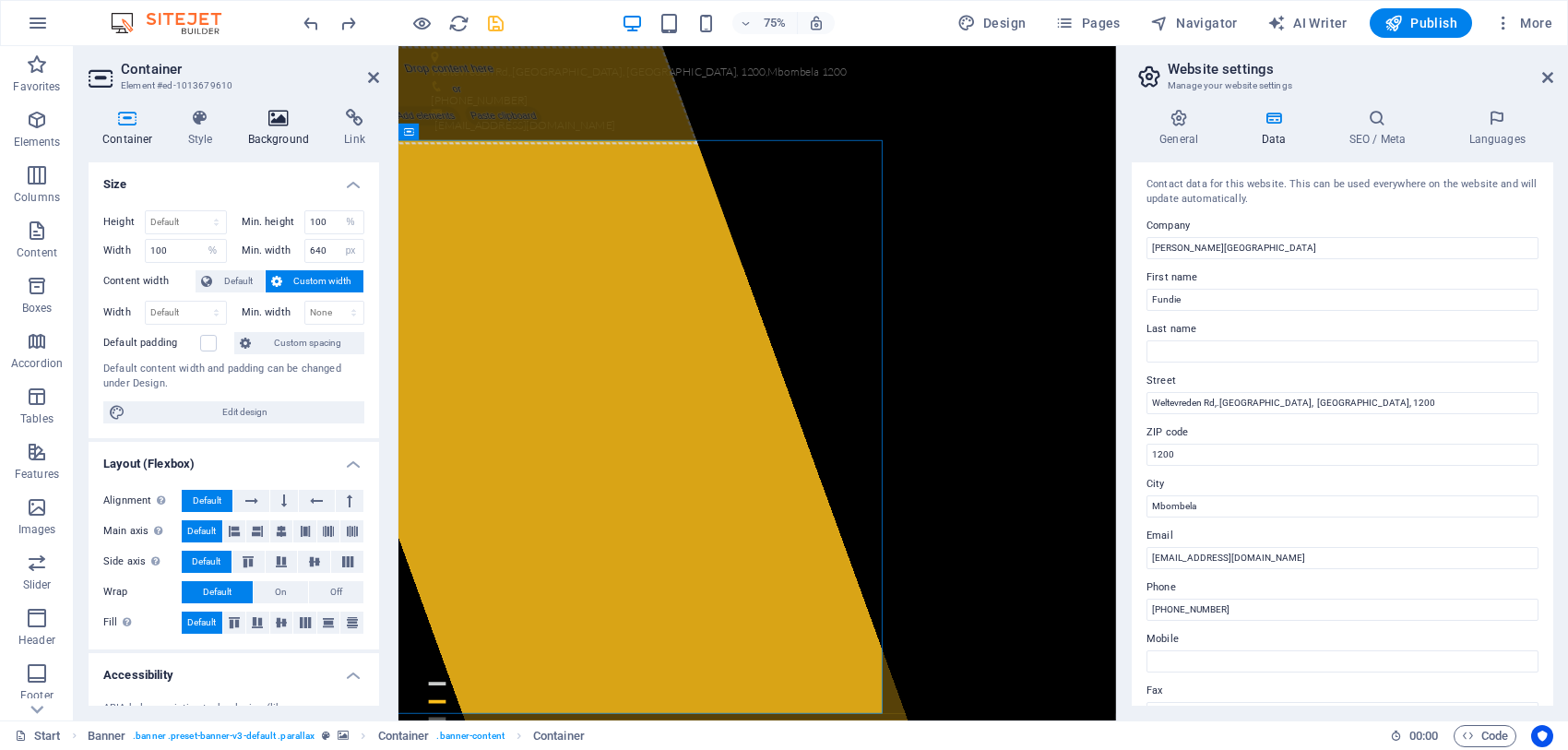
click at [282, 131] on h4 "Background" at bounding box center [282, 128] width 97 height 39
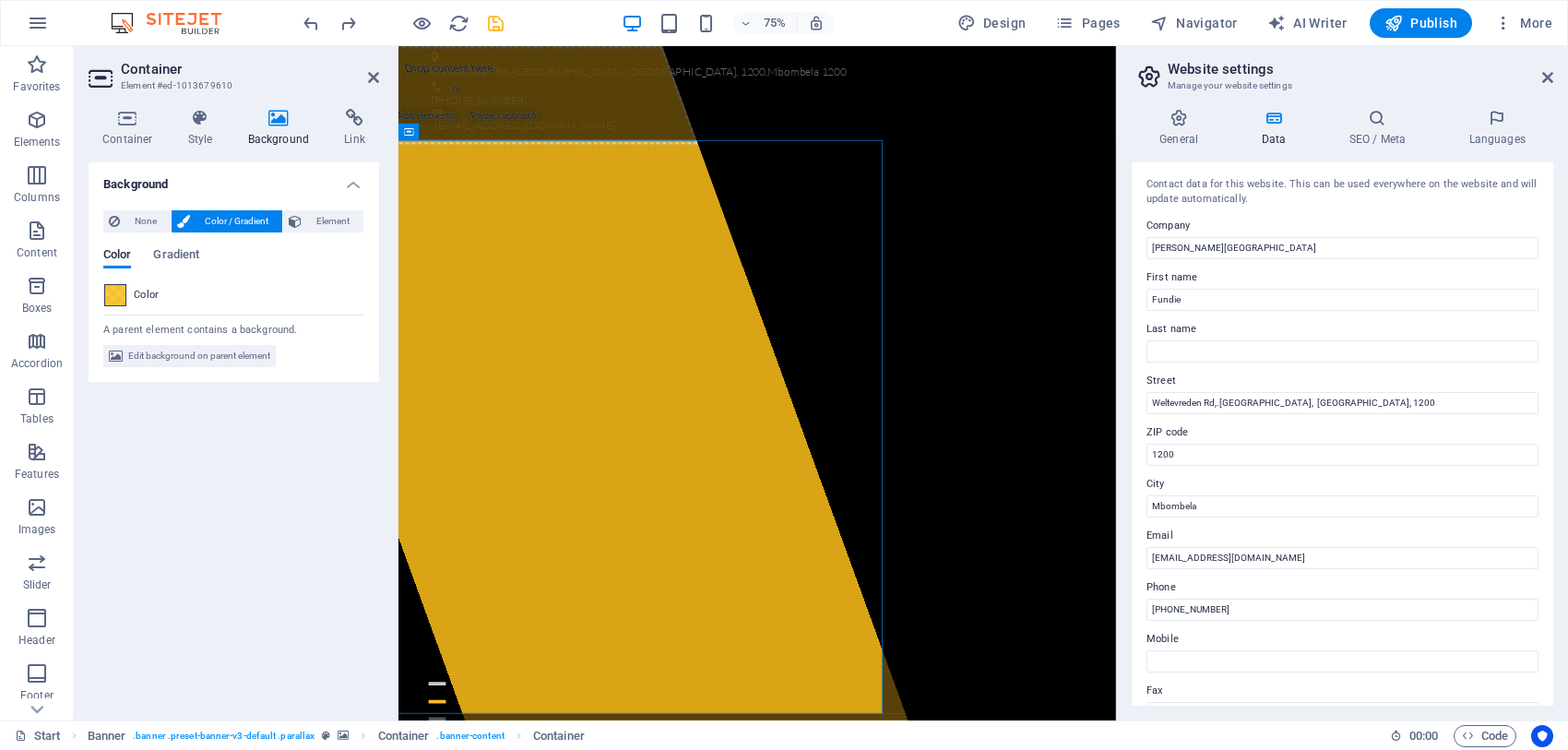
click at [107, 296] on span at bounding box center [115, 295] width 20 height 20
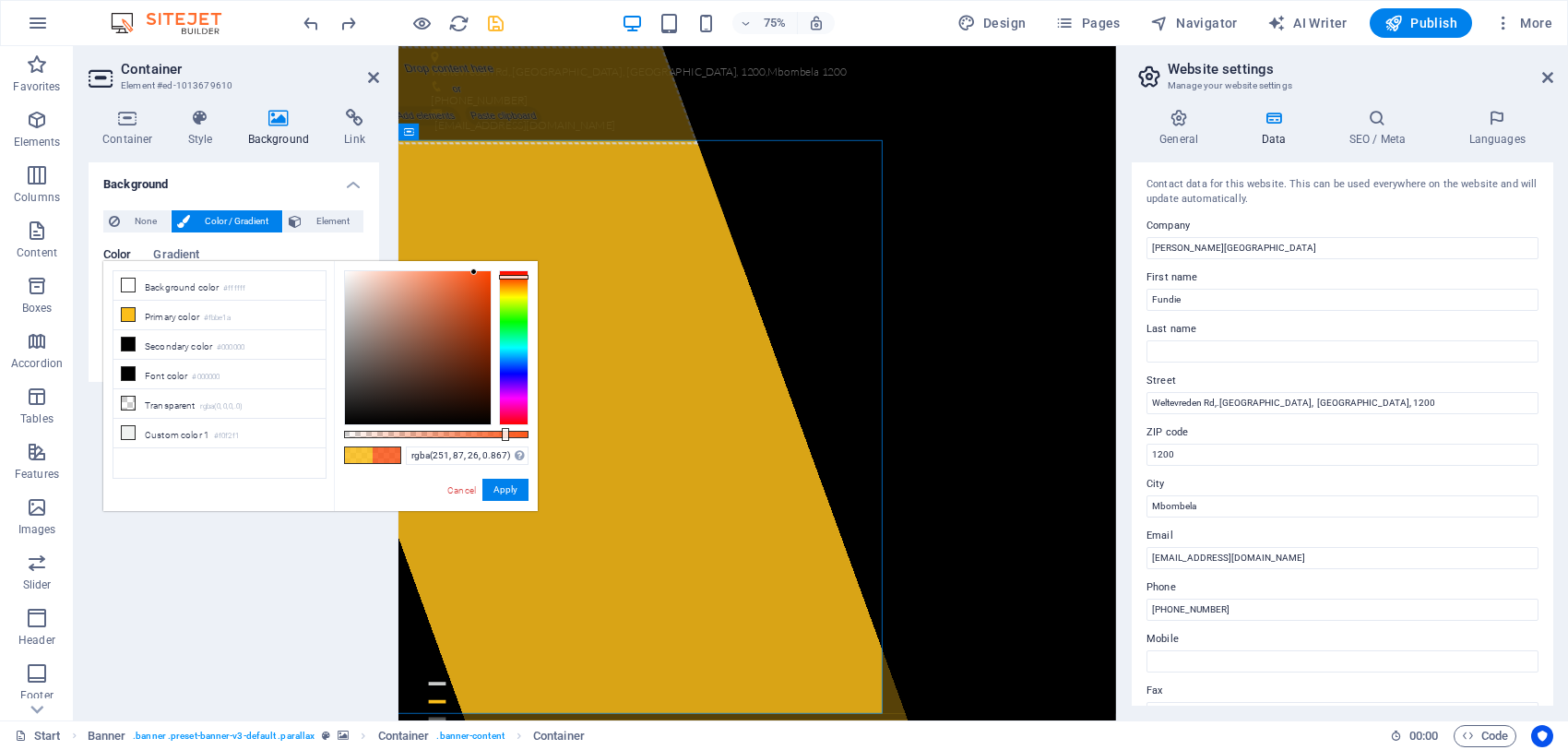
click at [519, 277] on div at bounding box center [513, 347] width 29 height 155
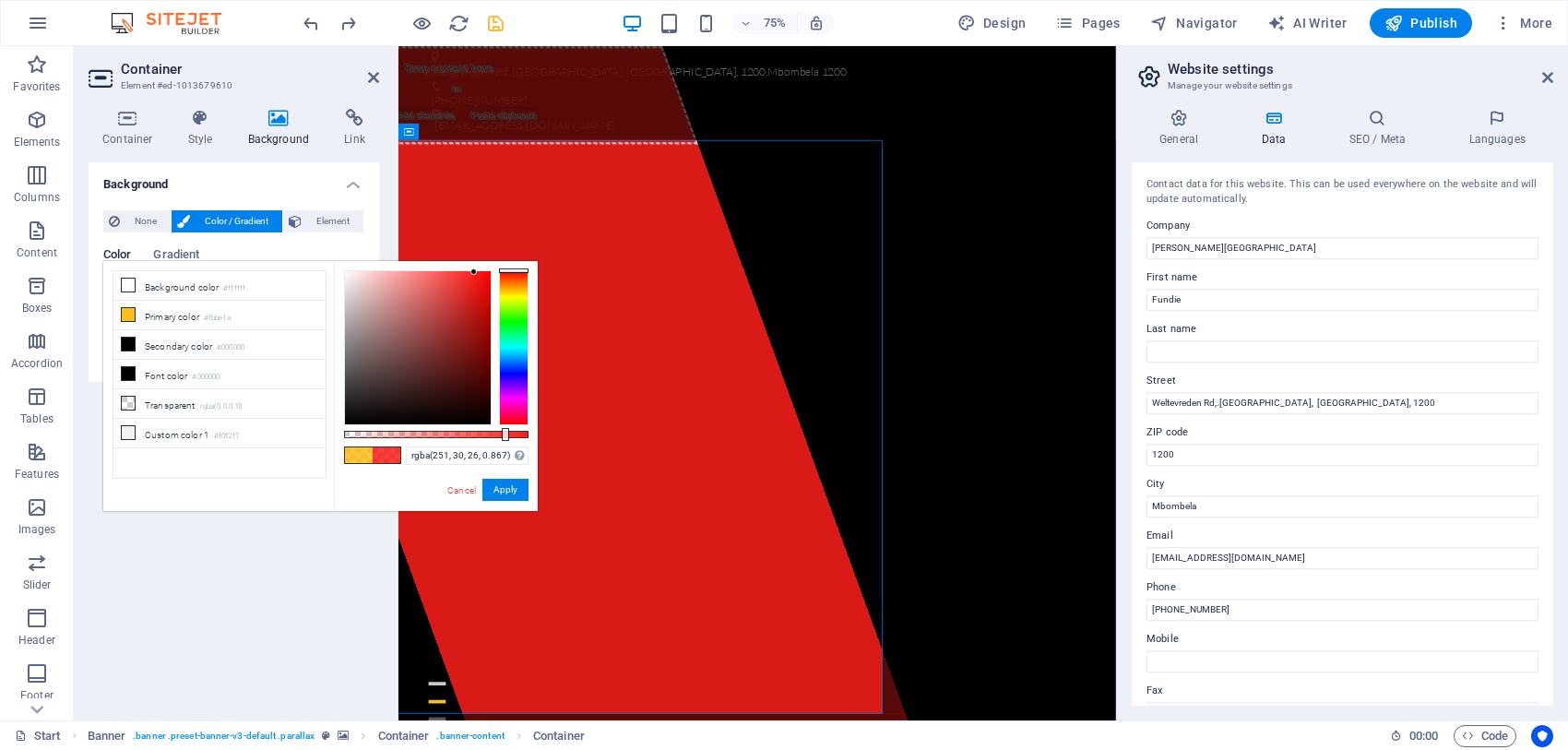
click at [514, 270] on div at bounding box center [513, 347] width 29 height 155
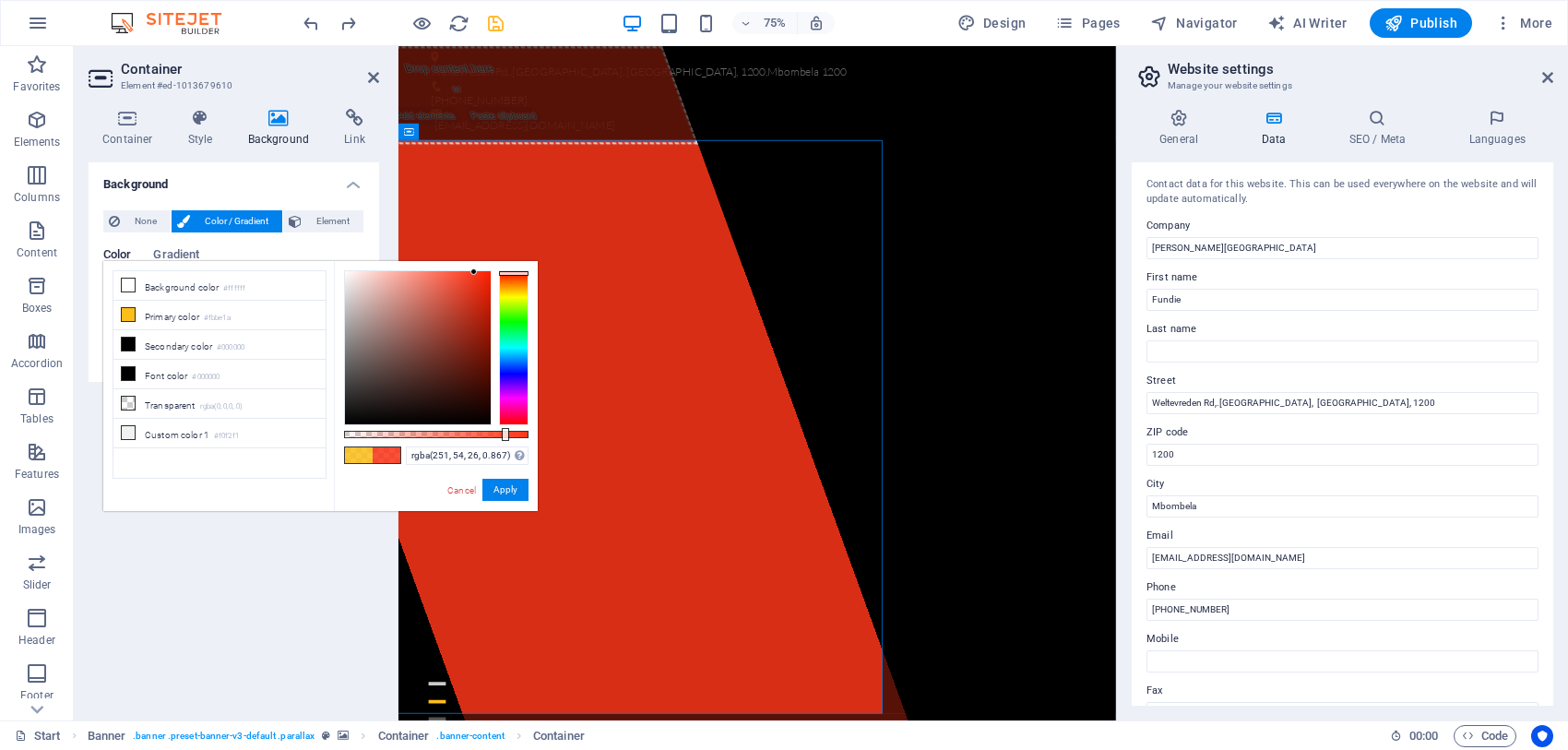
click at [514, 273] on div at bounding box center [513, 273] width 29 height 5
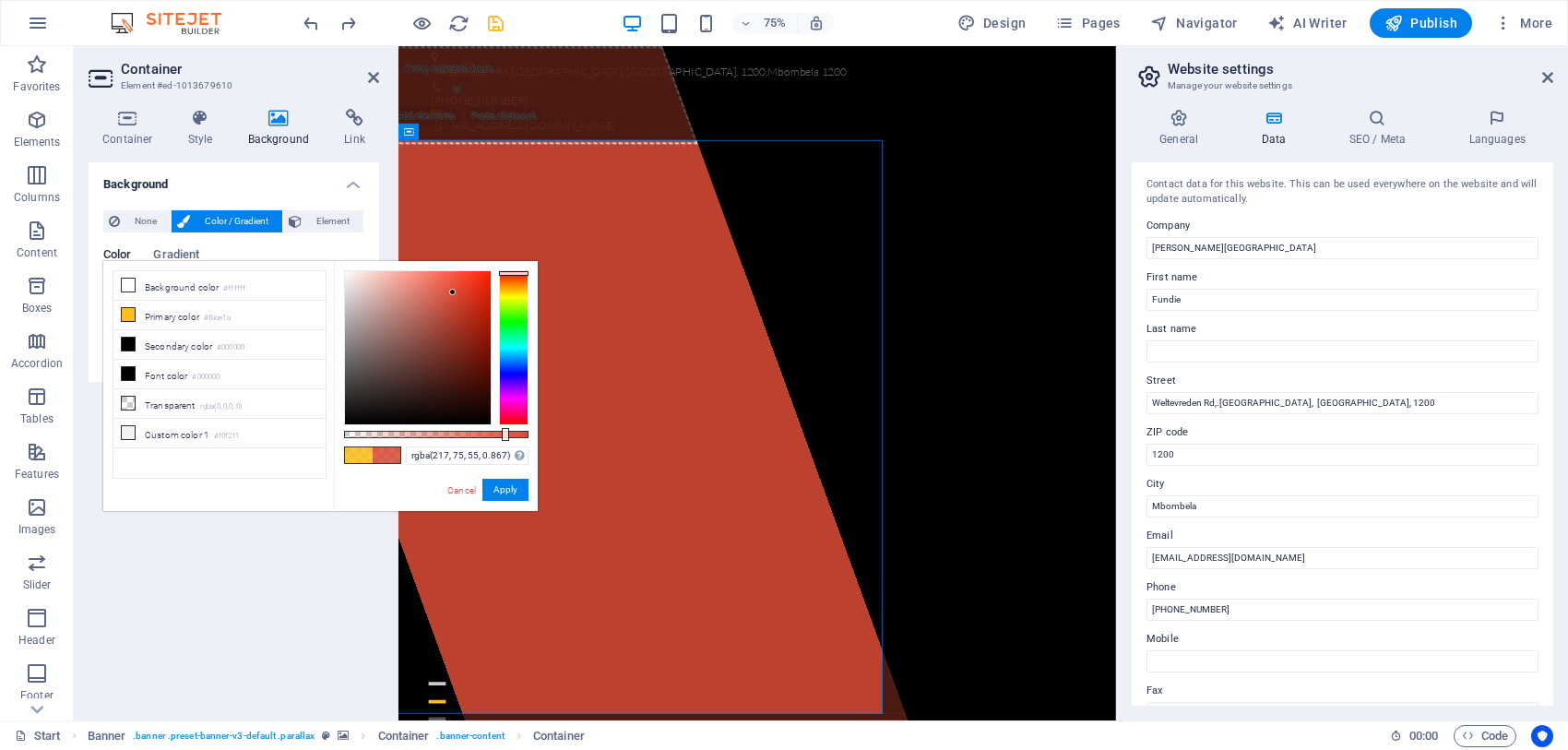
click at [452, 293] on div at bounding box center [417, 347] width 145 height 153
click at [458, 307] on div at bounding box center [417, 347] width 145 height 153
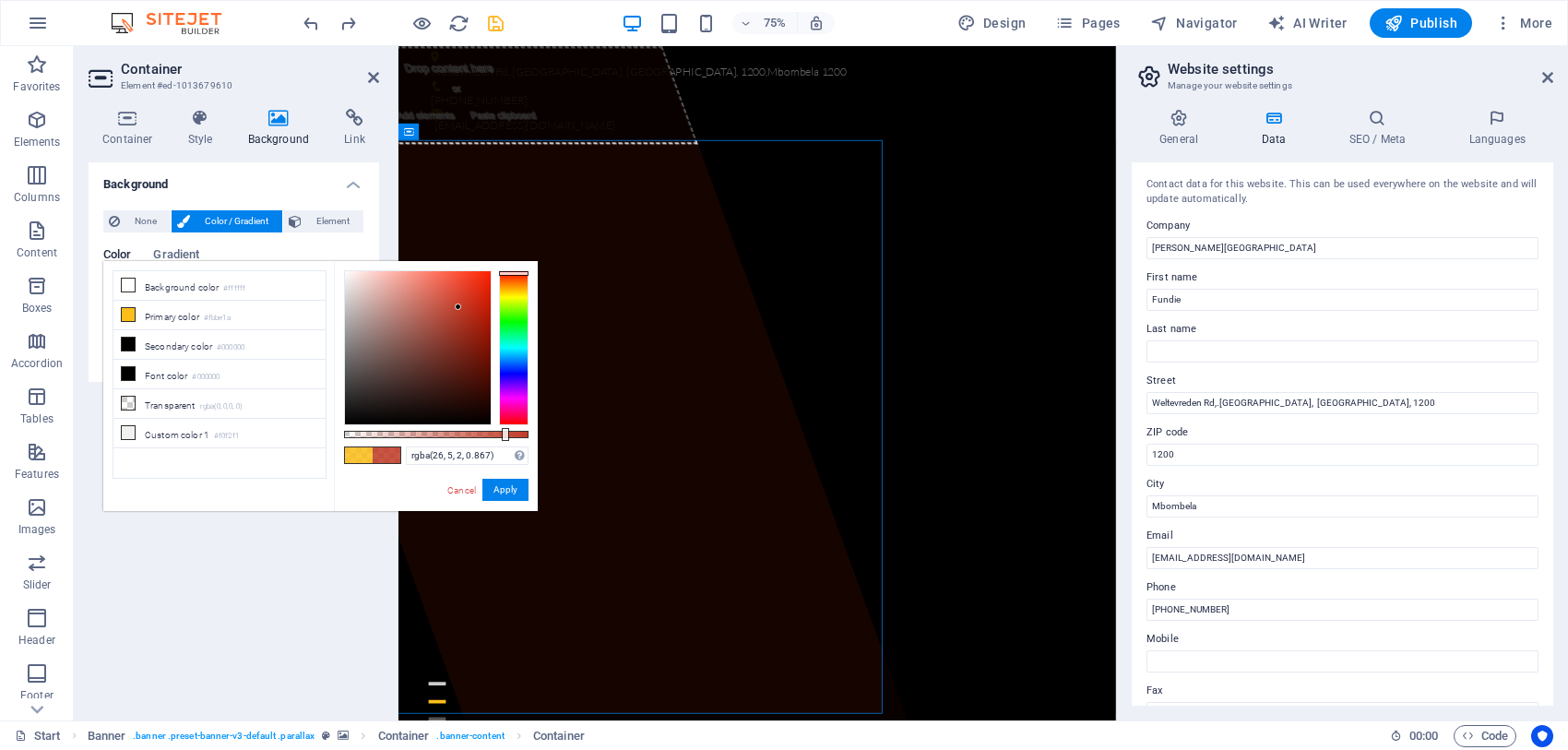
click at [480, 407] on div at bounding box center [417, 347] width 145 height 153
type input "rgba(205, 48, 26, 0.867)"
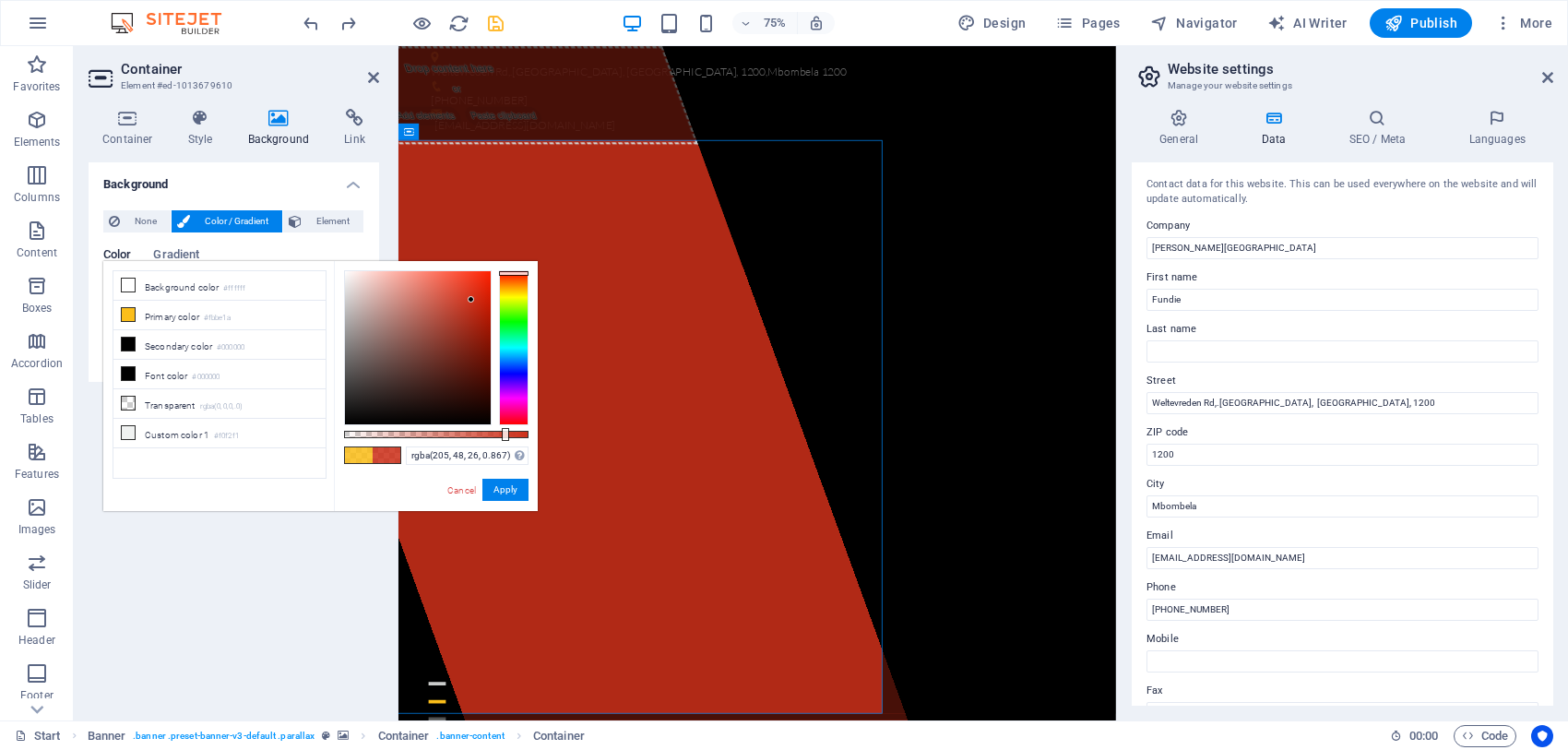
click at [471, 299] on div at bounding box center [417, 347] width 145 height 153
click at [508, 485] on button "Apply" at bounding box center [506, 490] width 47 height 22
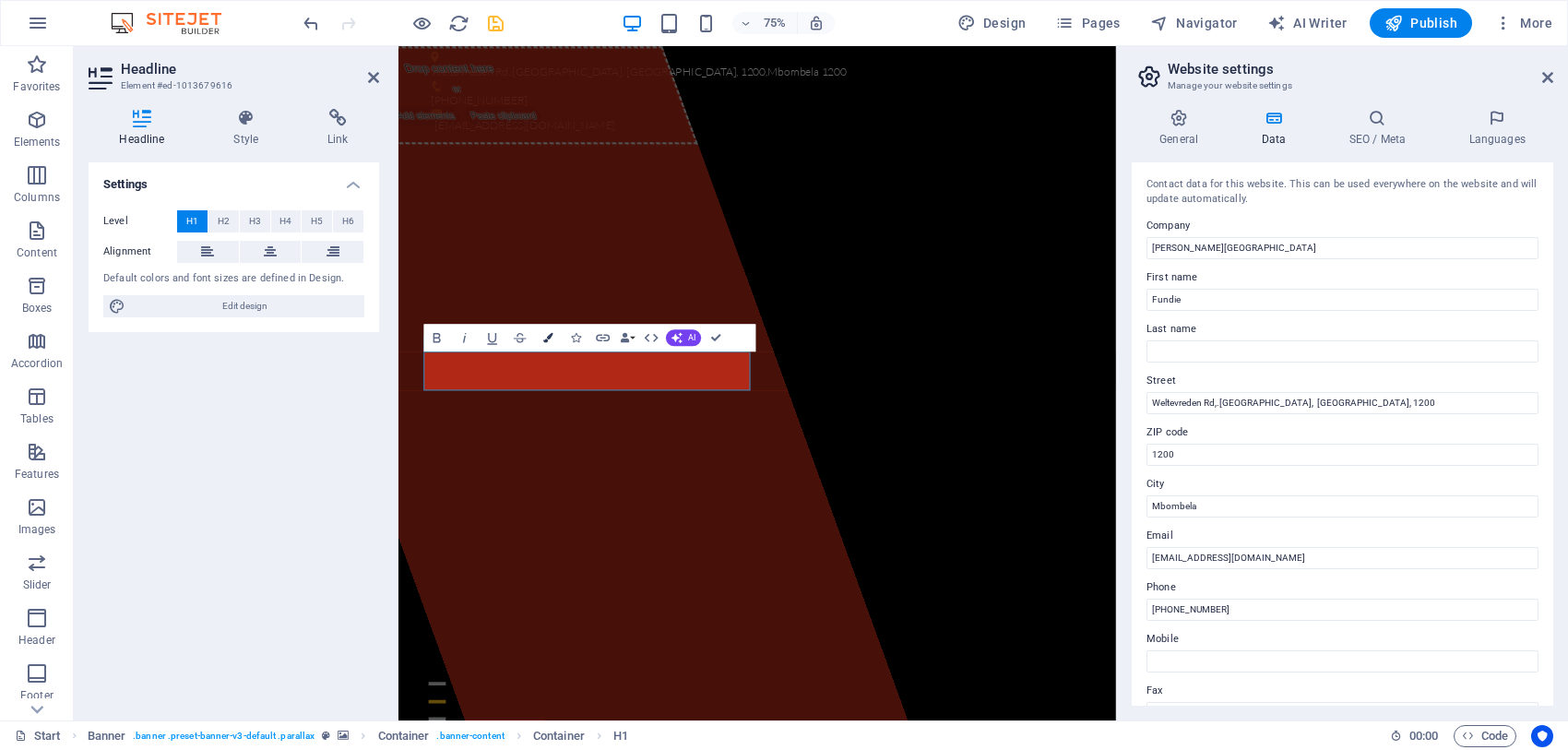
click at [545, 330] on button "Colors" at bounding box center [548, 338] width 27 height 28
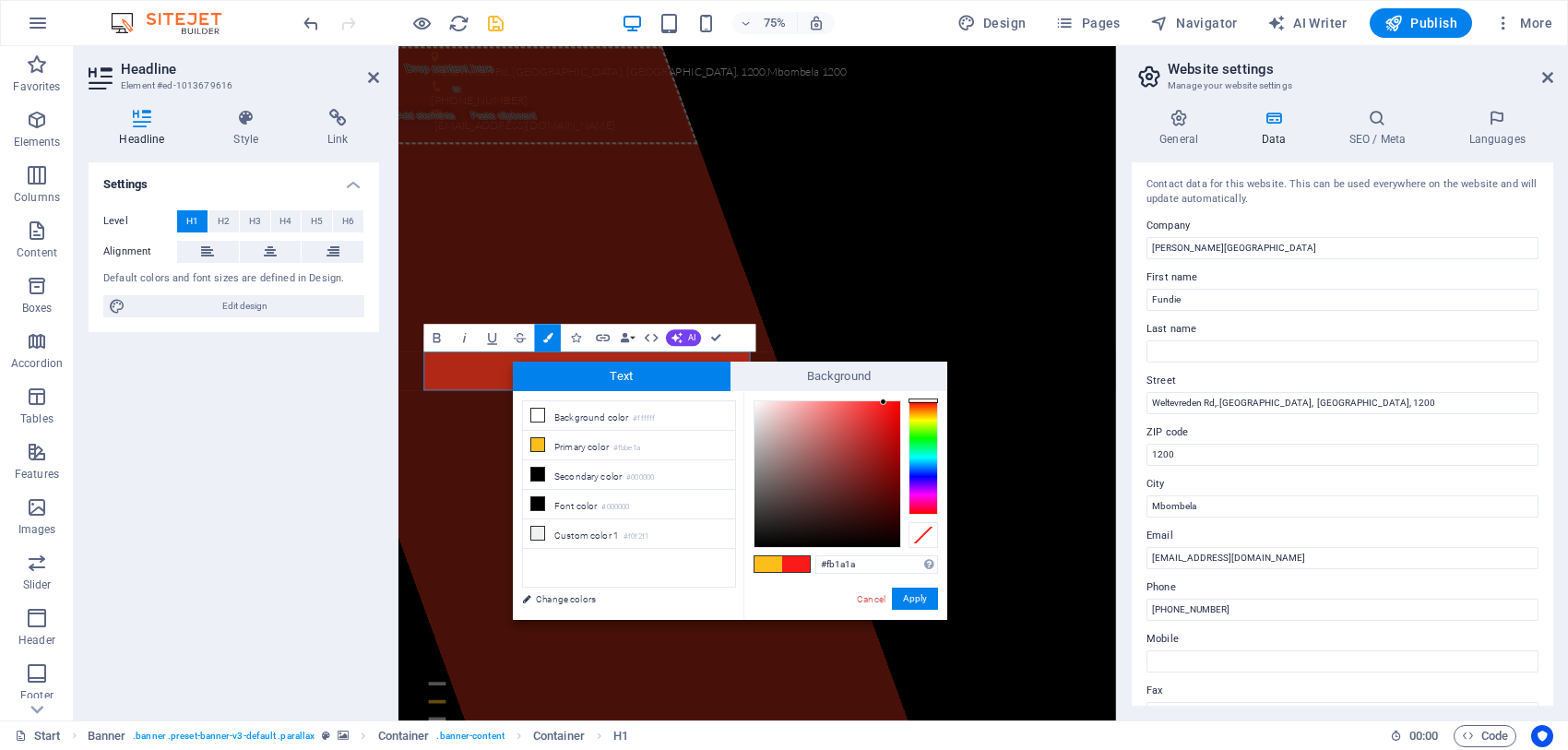
click at [927, 400] on div at bounding box center [923, 457] width 29 height 114
click at [882, 483] on div at bounding box center [827, 473] width 145 height 145
click at [828, 490] on div at bounding box center [827, 473] width 145 height 145
type input "#690303"
click at [894, 485] on div at bounding box center [827, 473] width 145 height 145
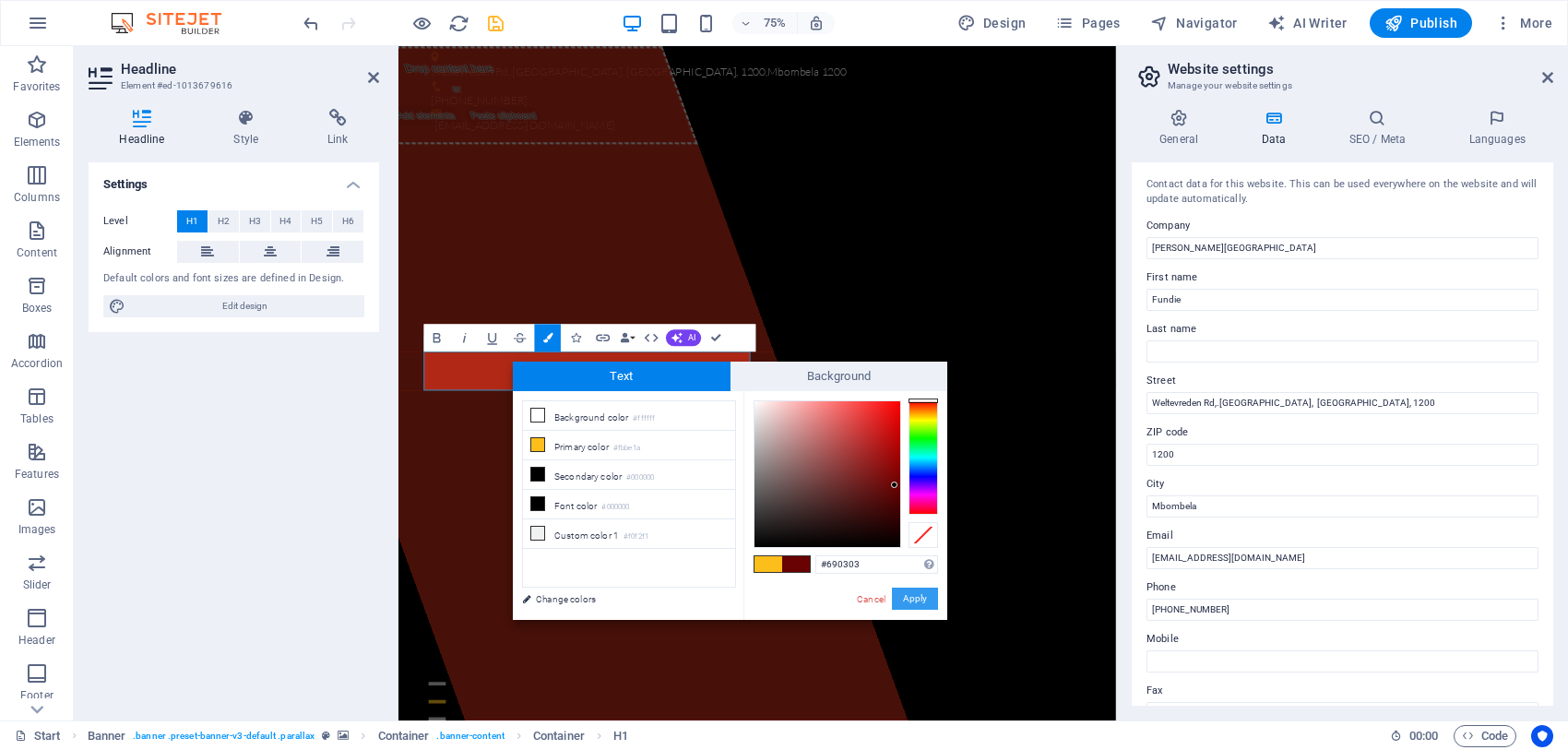
click at [900, 588] on button "Apply" at bounding box center [914, 598] width 47 height 22
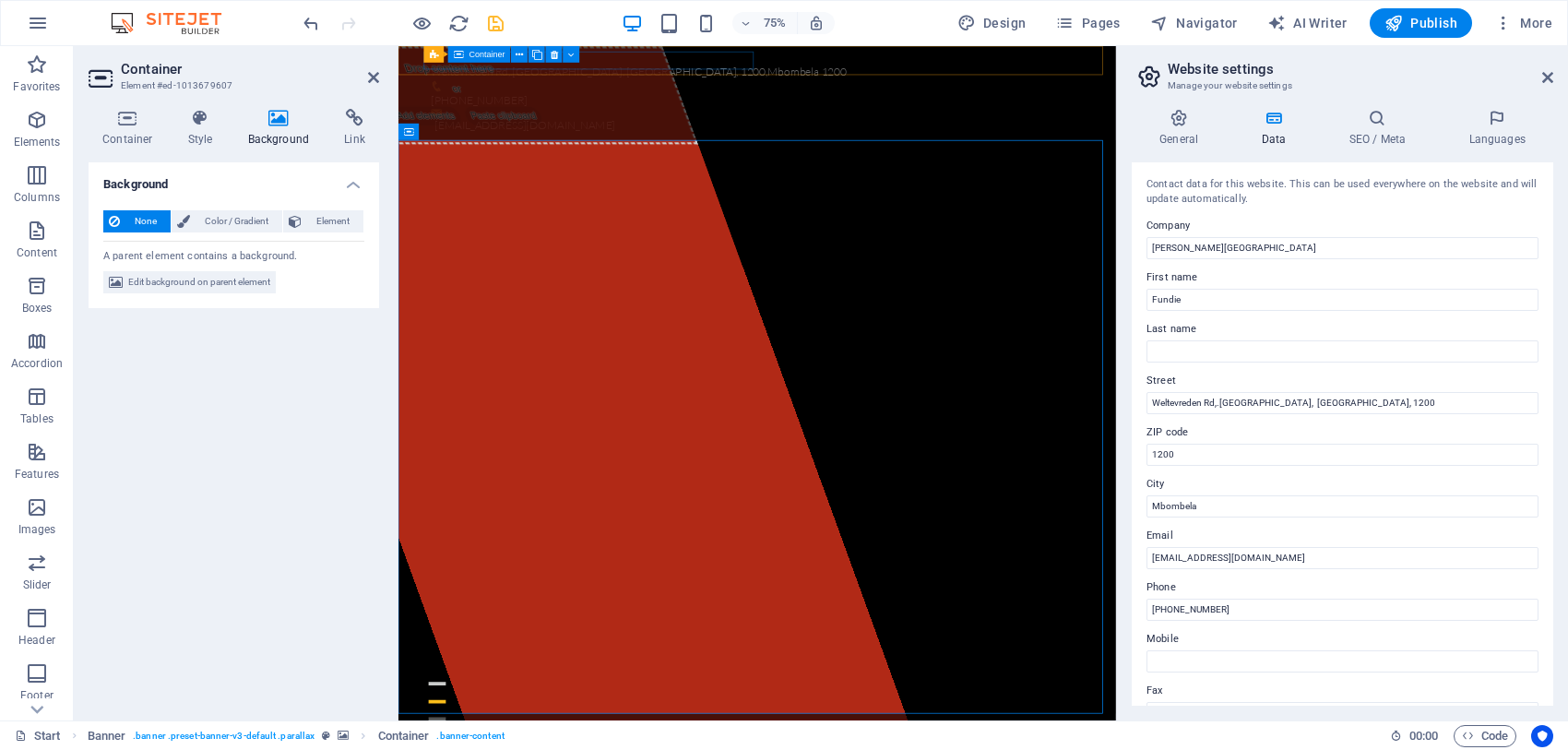
click at [278, 125] on icon at bounding box center [278, 118] width 89 height 18
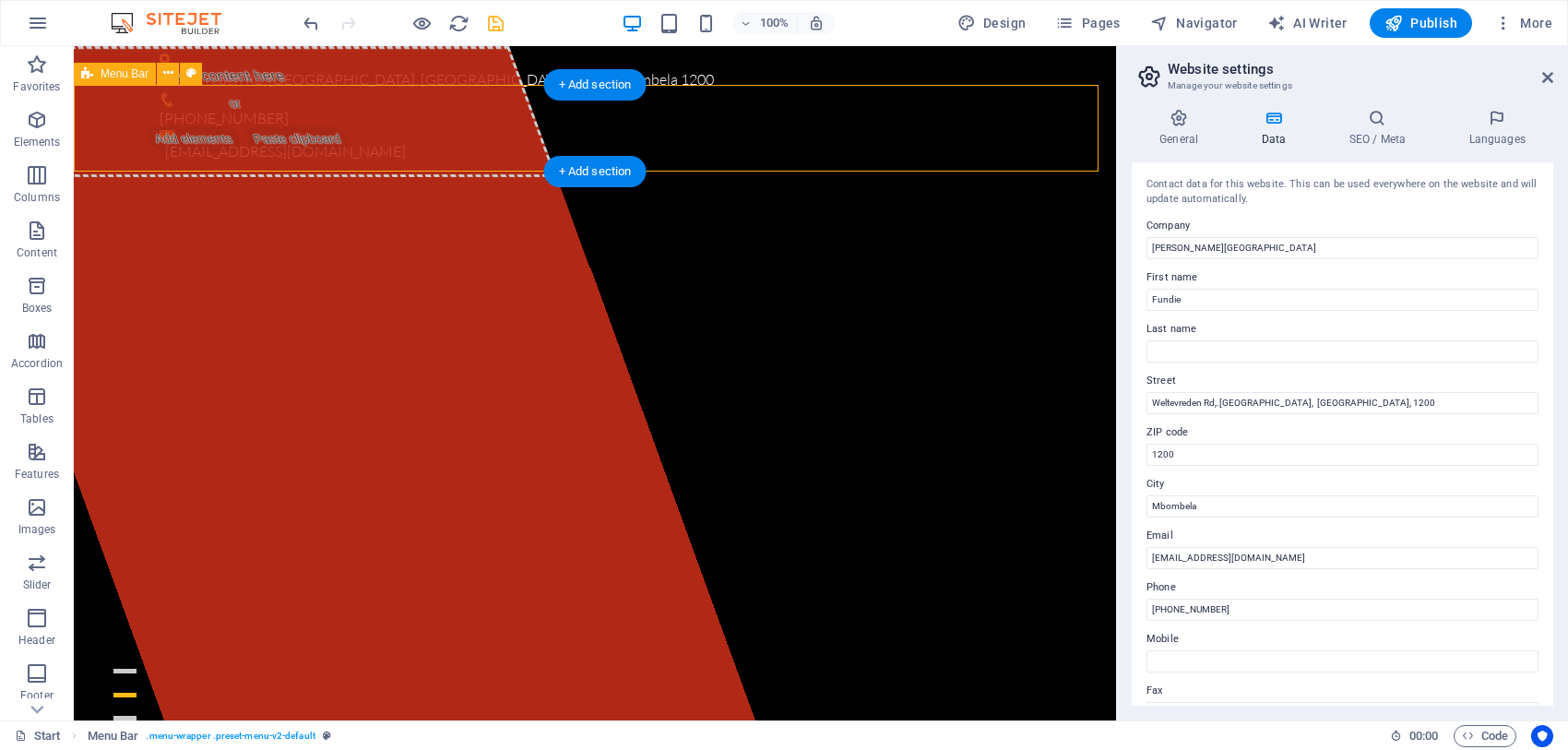
select select "header"
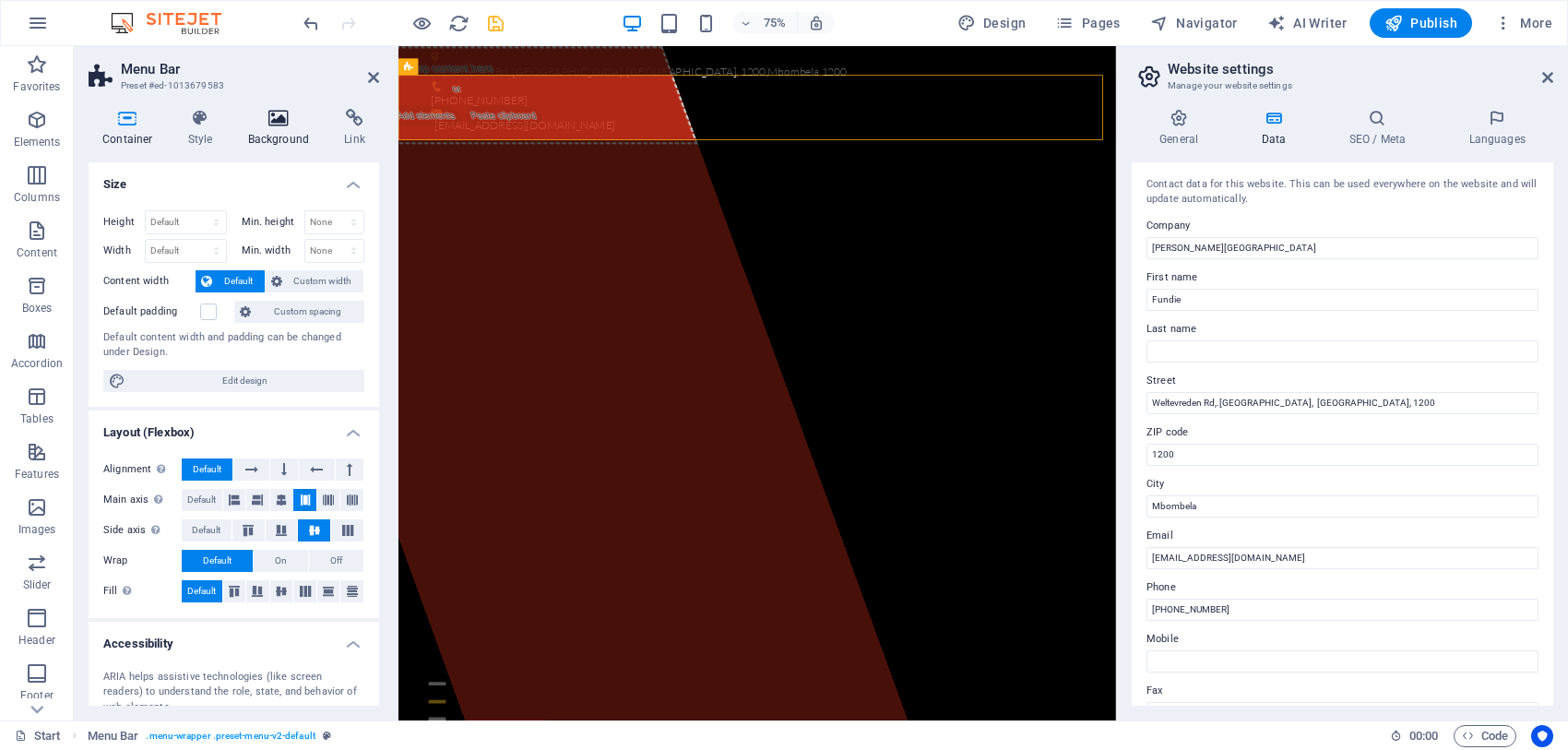
click at [291, 121] on icon at bounding box center [278, 118] width 89 height 18
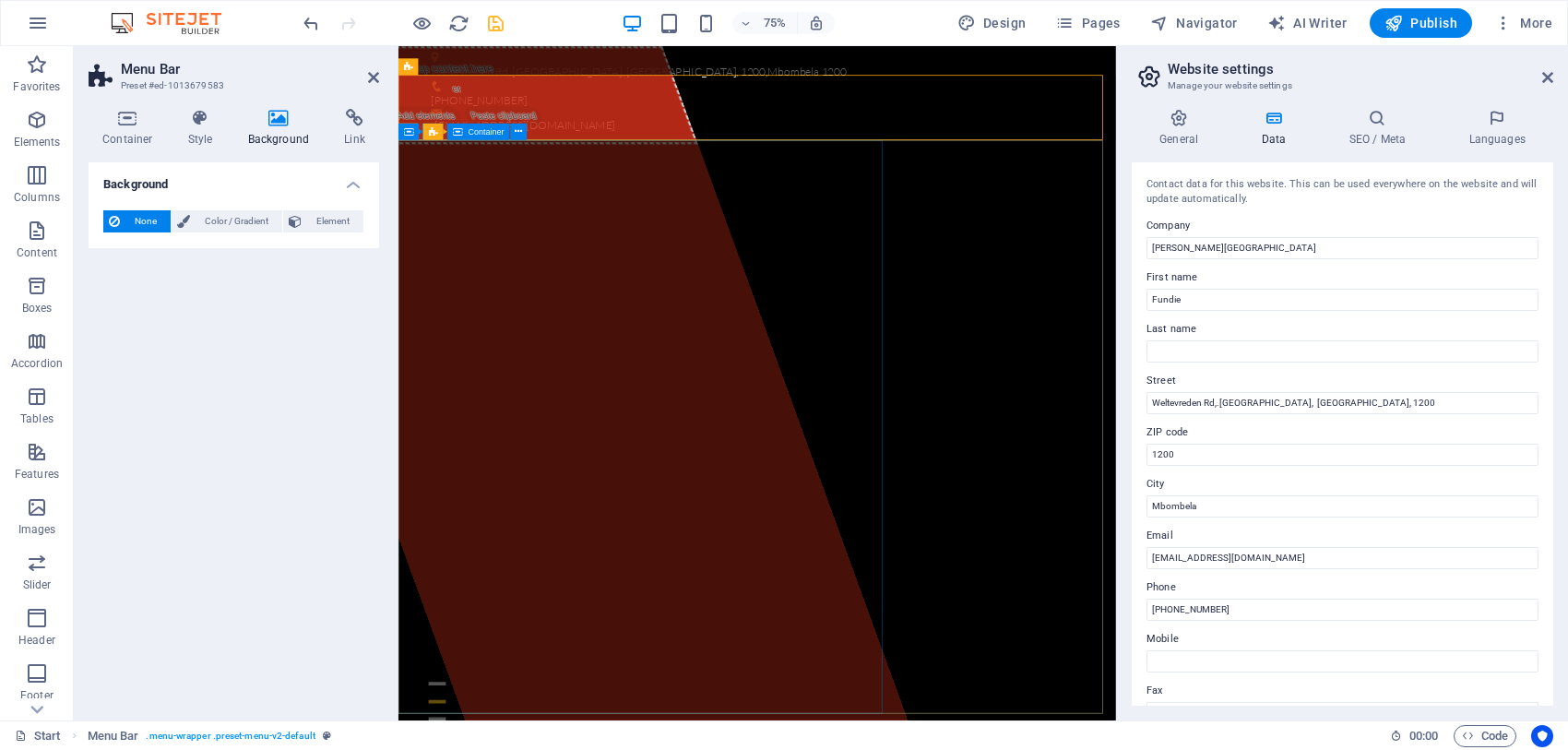
click at [568, 152] on span "Paste clipboard" at bounding box center [538, 139] width 110 height 26
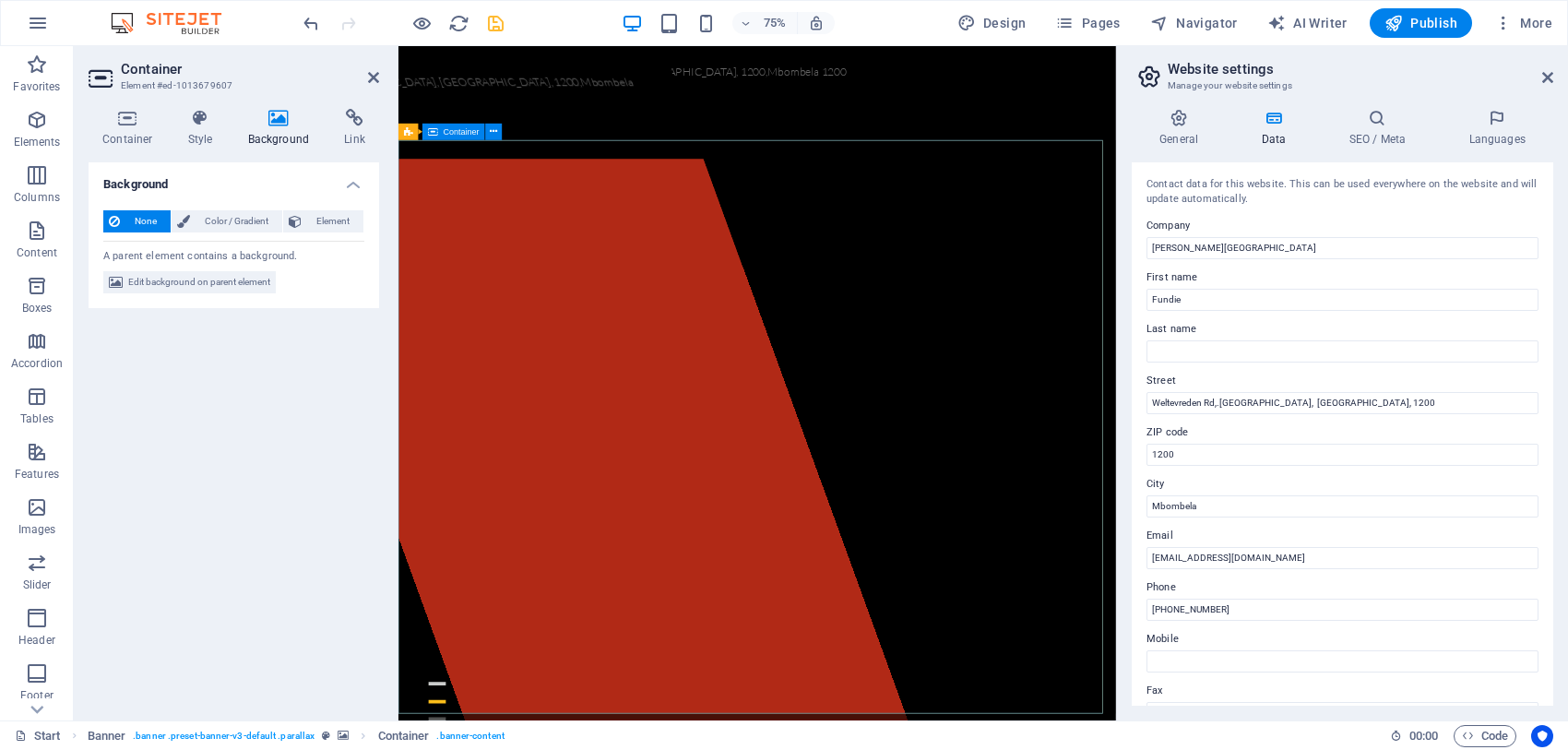
click at [1550, 72] on icon at bounding box center [1548, 78] width 11 height 15
